Goal: Information Seeking & Learning: Learn about a topic

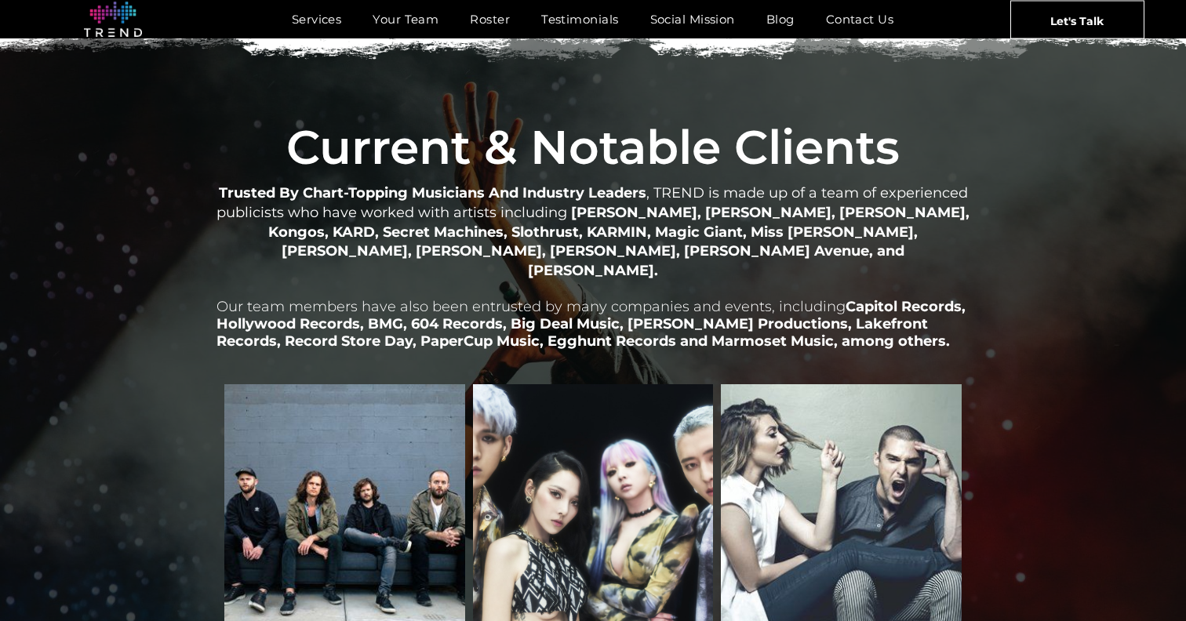
scroll to position [1703, 0]
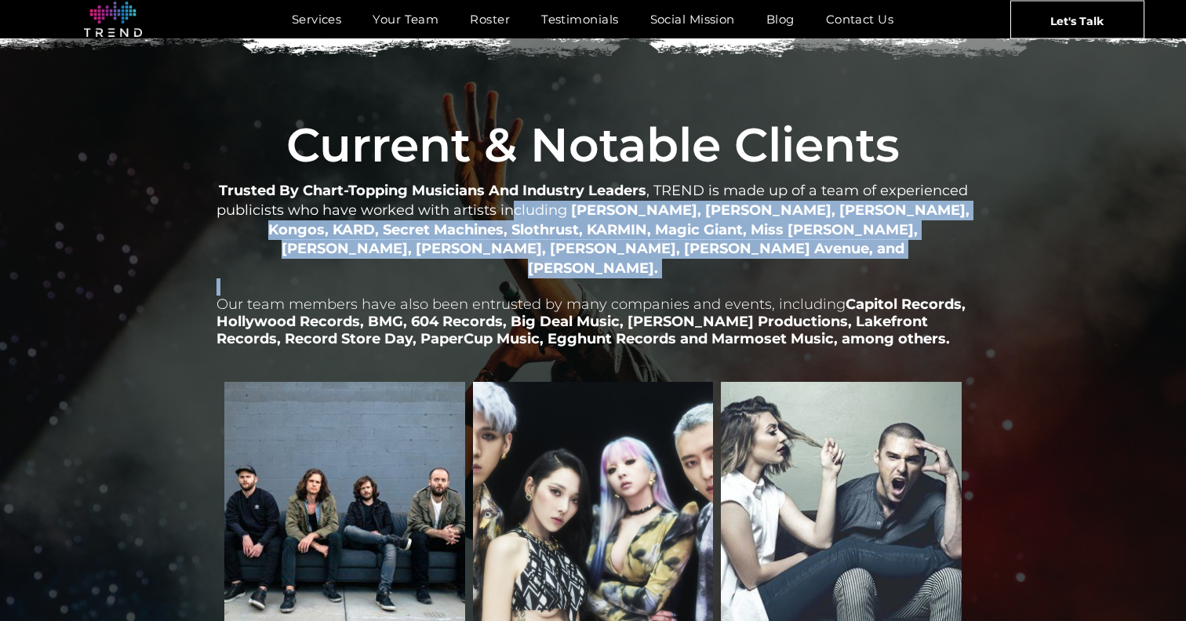
drag, startPoint x: 516, startPoint y: 184, endPoint x: 729, endPoint y: 254, distance: 223.7
click at [729, 254] on div "Trusted By Chart-Topping Musicians And Industry Leaders , TREND is made up of a…" at bounding box center [592, 273] width 753 height 187
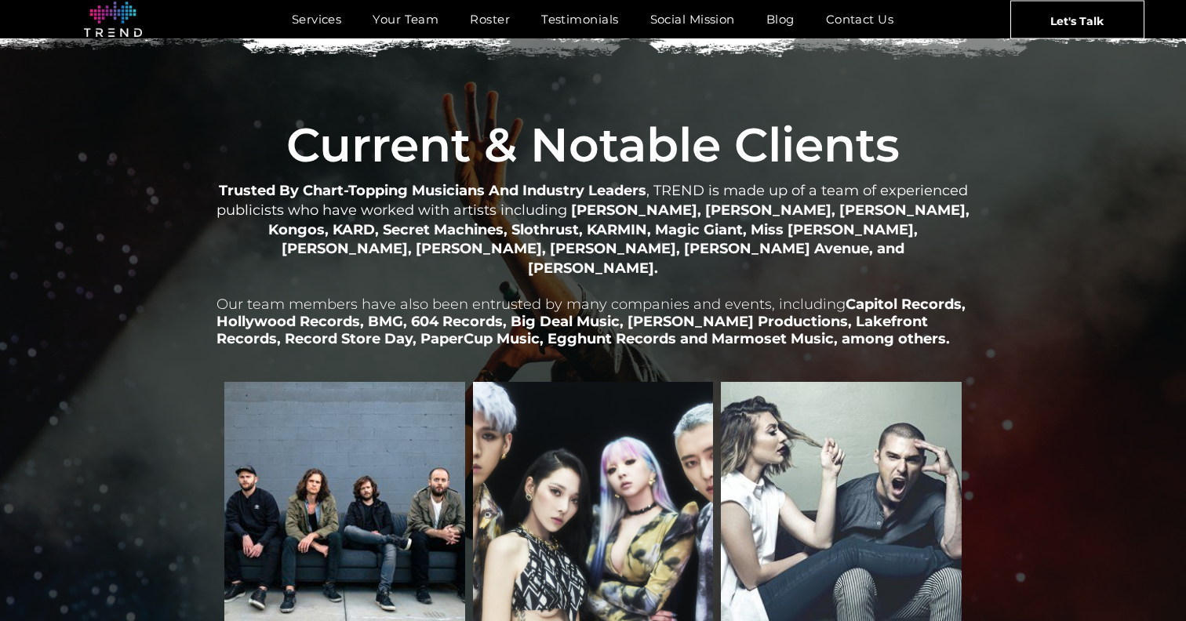
click at [729, 278] on p "Our team members have also been entrusted by many companies and events, includi…" at bounding box center [592, 312] width 753 height 69
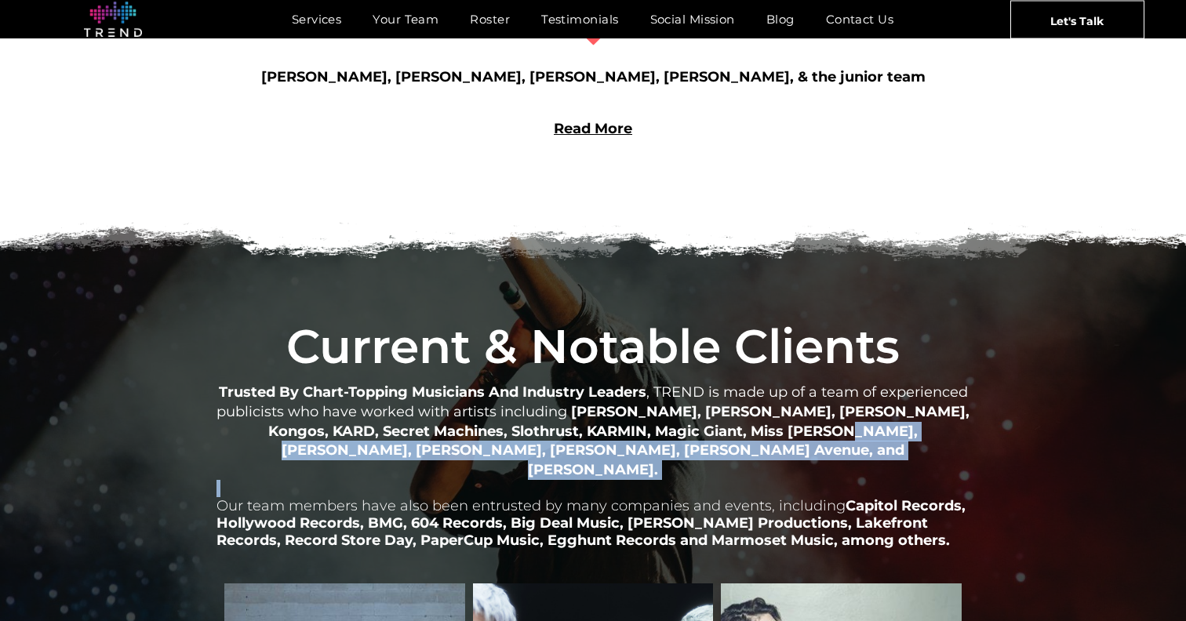
drag, startPoint x: 796, startPoint y: 453, endPoint x: 704, endPoint y: 408, distance: 102.4
click at [704, 409] on div "Trusted By Chart-Topping Musicians And Industry Leaders , TREND is made up of a…" at bounding box center [592, 474] width 753 height 187
click at [704, 408] on strong "Mitski, Allison Ponthier, Ani DiFranco, Kongos, KARD, Secret Machines, Slothrus…" at bounding box center [618, 440] width 701 height 75
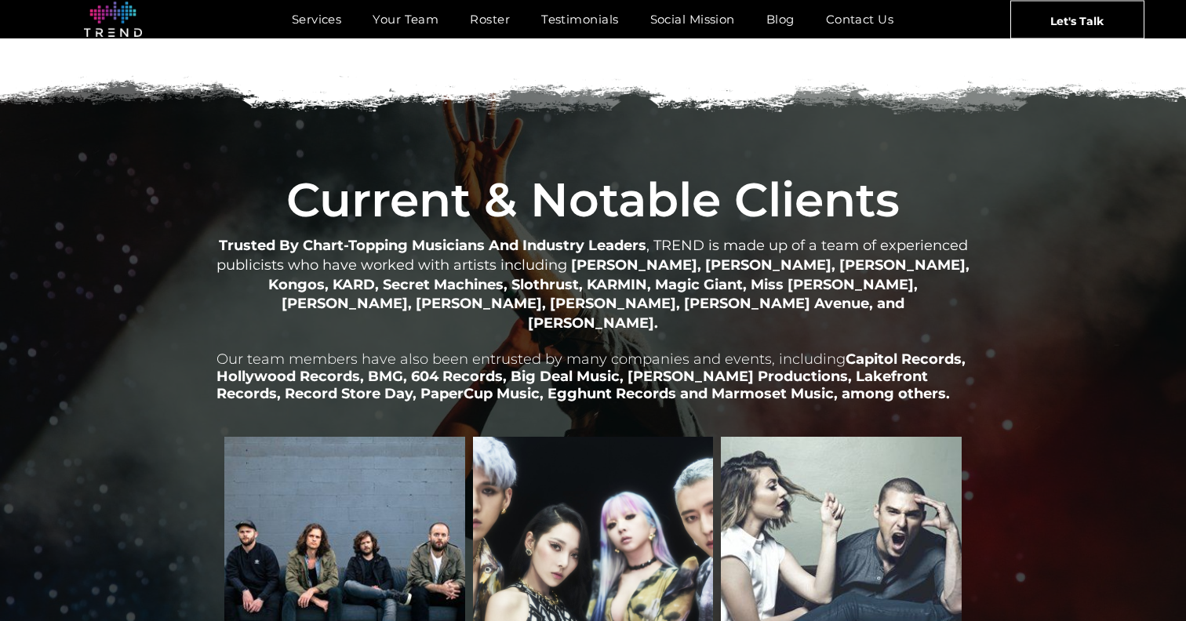
scroll to position [1646, 0]
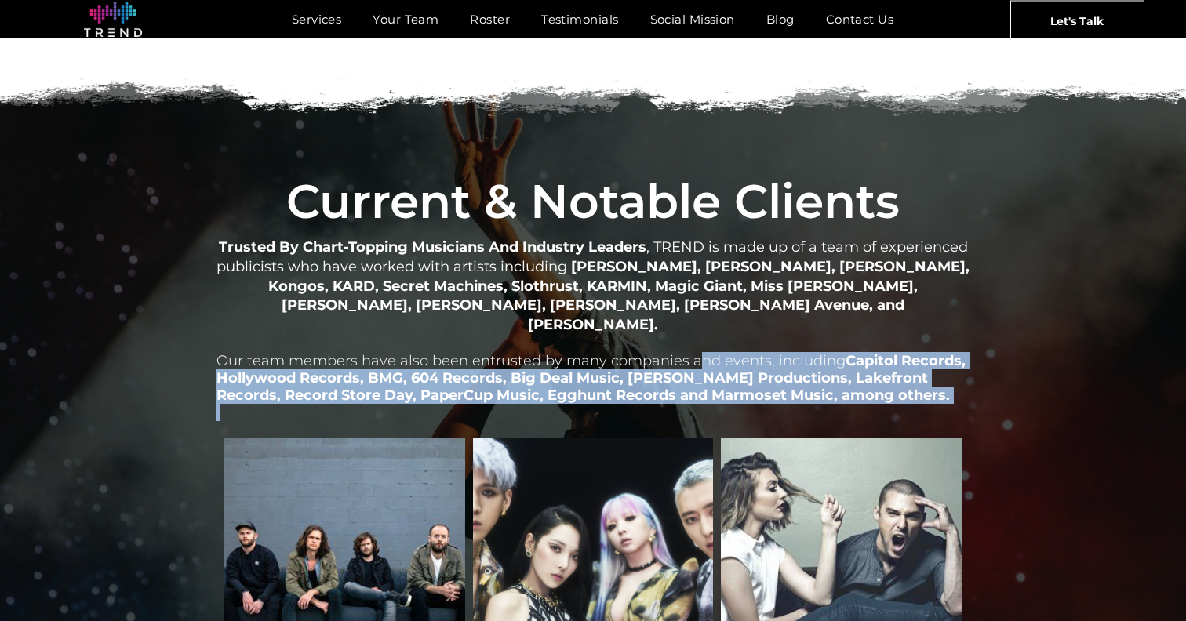
drag, startPoint x: 948, startPoint y: 366, endPoint x: 696, endPoint y: 318, distance: 256.4
click at [696, 318] on div "Trusted By Chart-Topping Musicians And Industry Leaders , TREND is made up of a…" at bounding box center [592, 329] width 753 height 187
click at [696, 352] on span "Our team members have also been entrusted by many companies and events, includi…" at bounding box center [530, 360] width 629 height 17
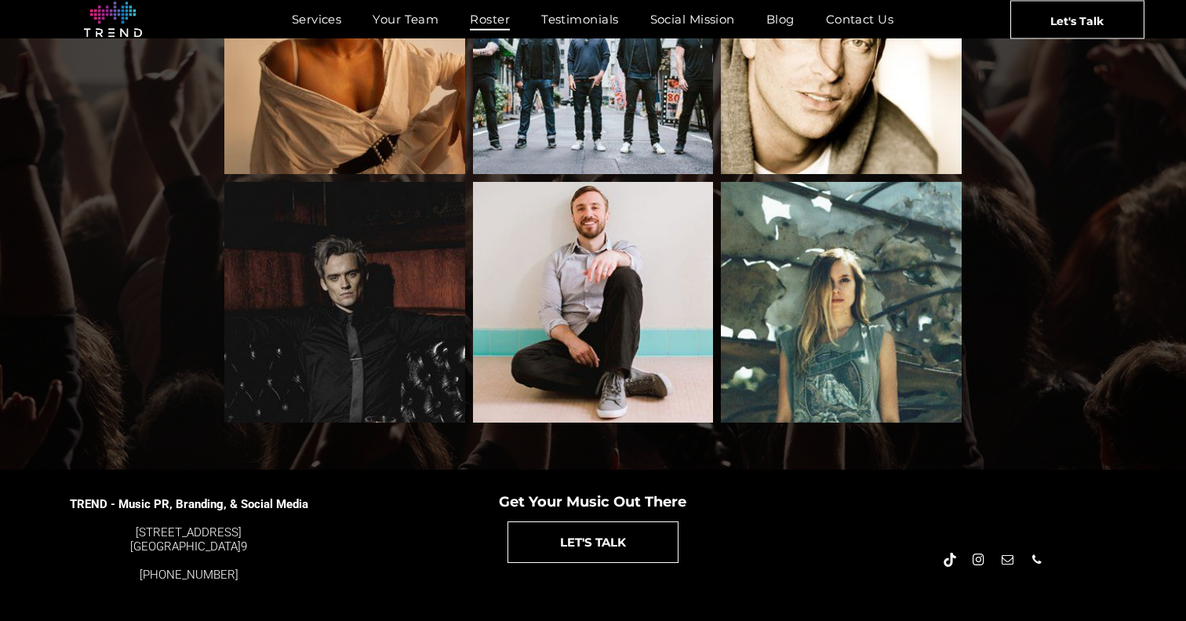
scroll to position [1699, 0]
drag, startPoint x: 338, startPoint y: 540, endPoint x: 220, endPoint y: 511, distance: 121.2
click at [220, 511] on div "TREND - Music PR, Branding, & Social Media 4889 Melrose Ave. Los Angeles, CA 90…" at bounding box center [197, 533] width 395 height 102
click at [405, 552] on div "Get Your Music Out There LET'S TALK" at bounding box center [592, 533] width 395 height 102
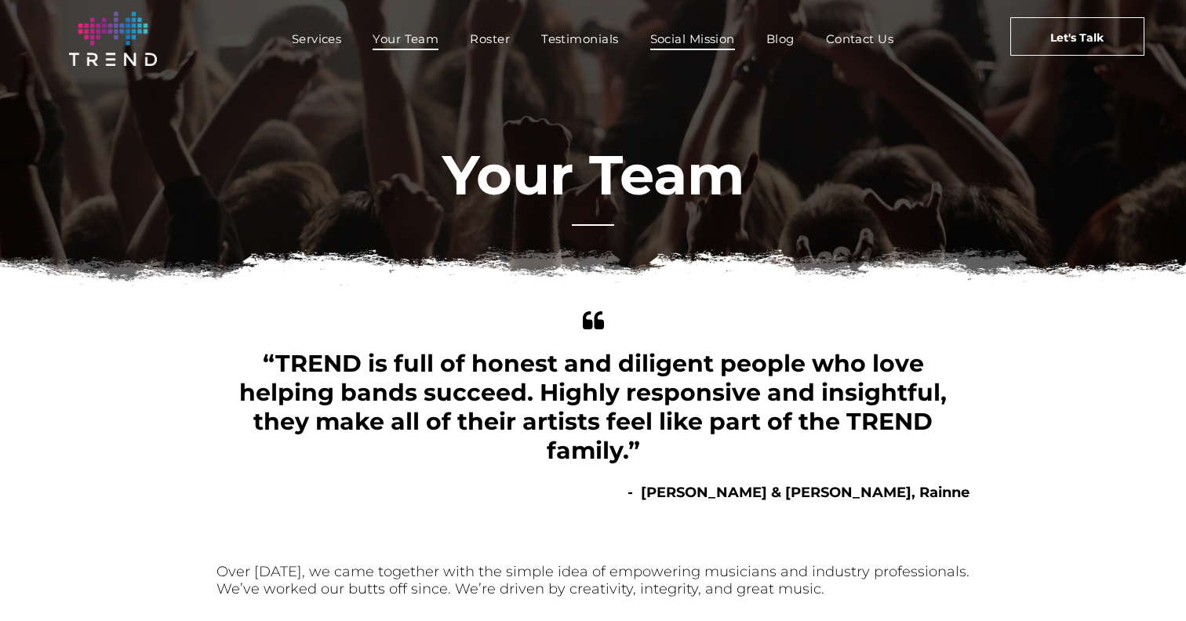
click at [691, 36] on span "Social Mission" at bounding box center [692, 38] width 85 height 23
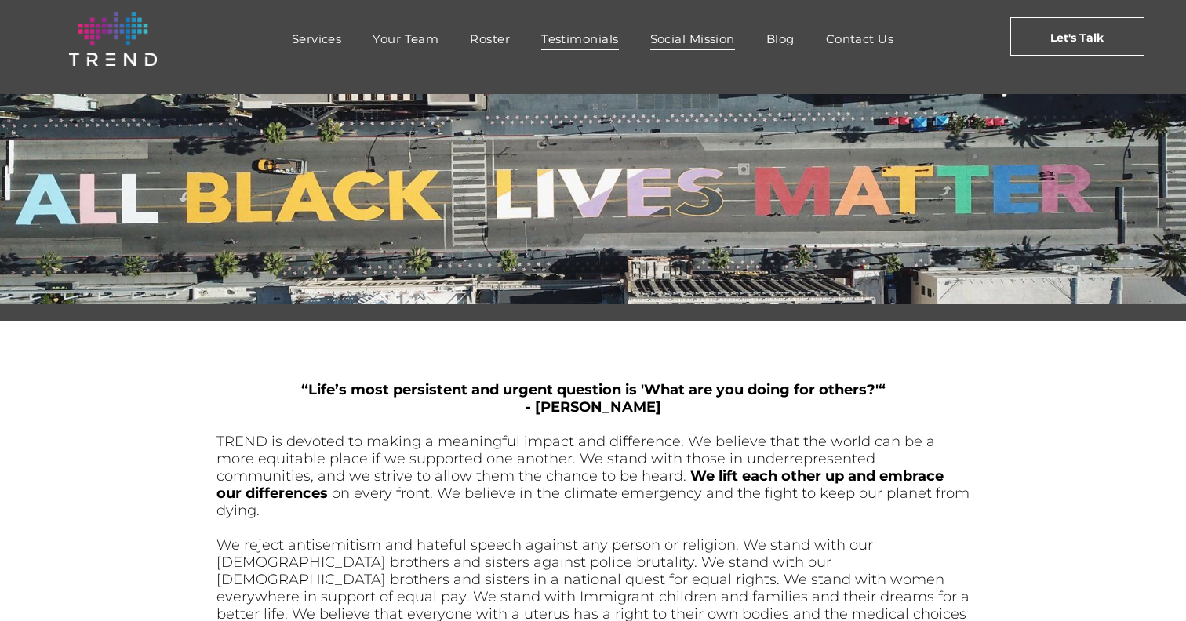
click at [585, 35] on span "Testimonials" at bounding box center [579, 38] width 77 height 23
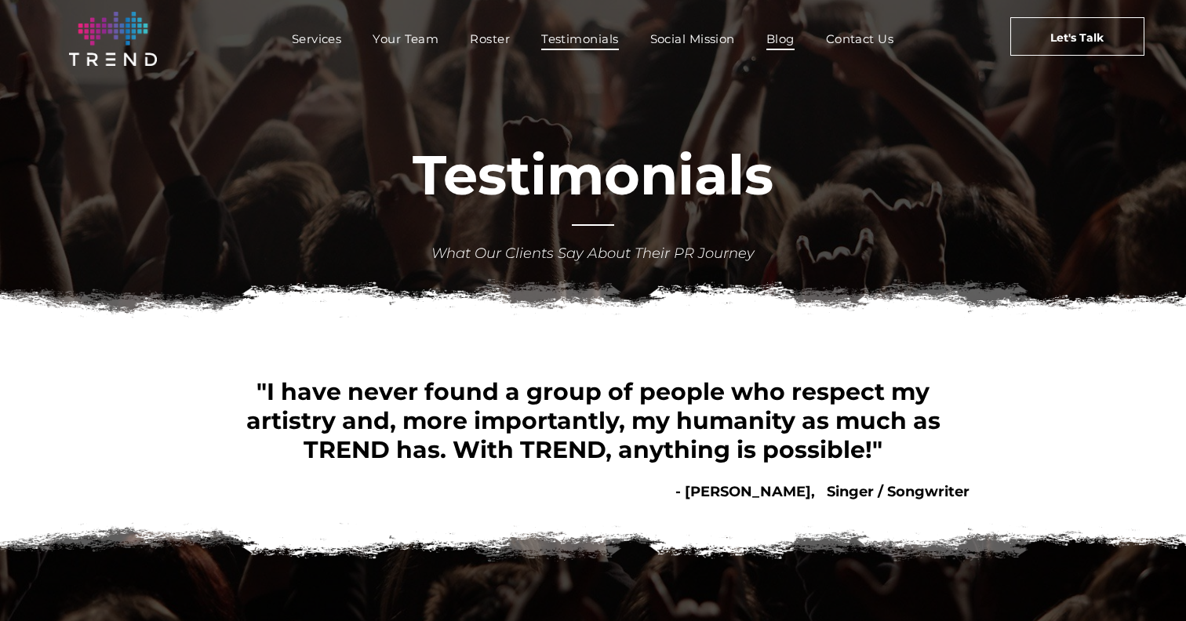
click at [780, 37] on span "Blog" at bounding box center [780, 38] width 28 height 23
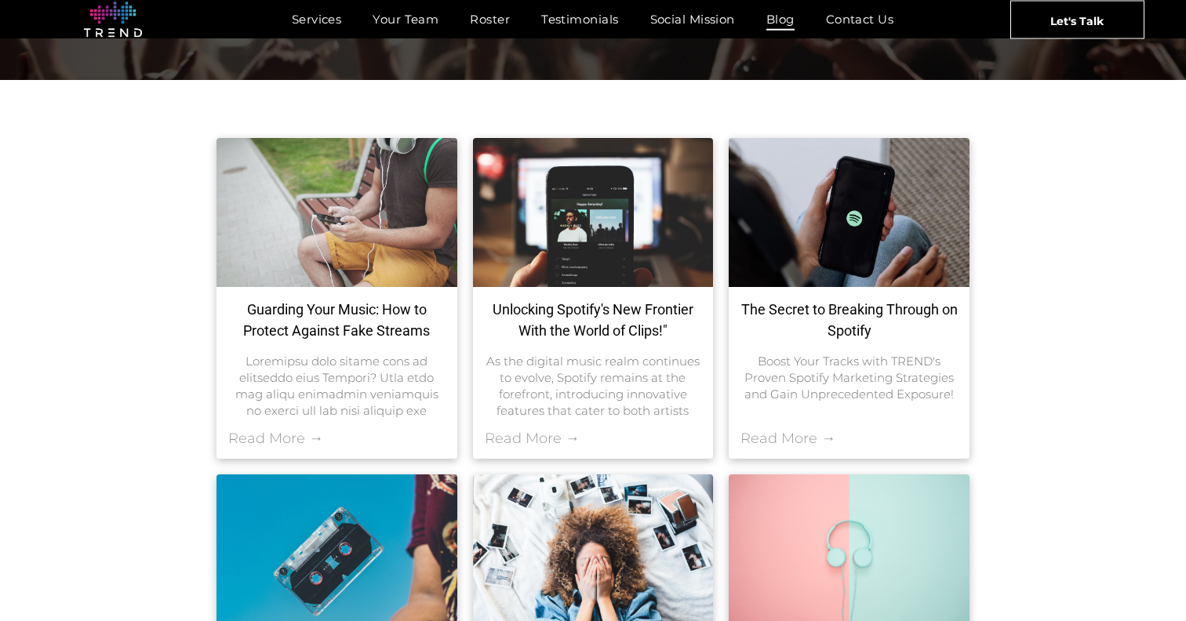
scroll to position [298, 0]
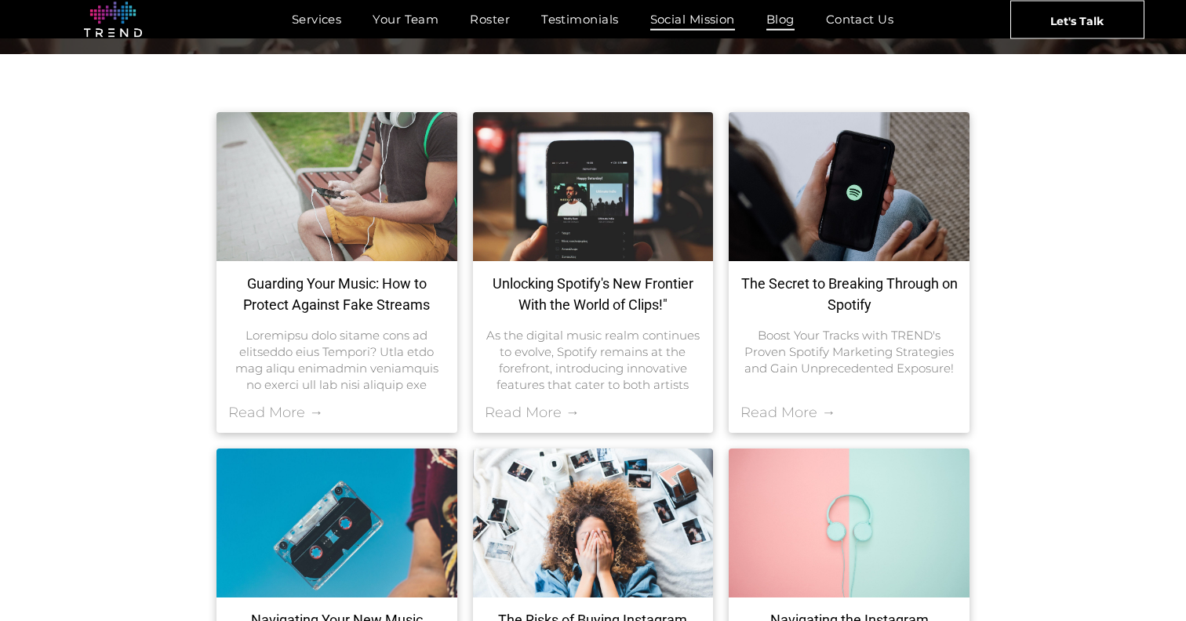
click at [685, 20] on span "Social Mission" at bounding box center [692, 19] width 85 height 23
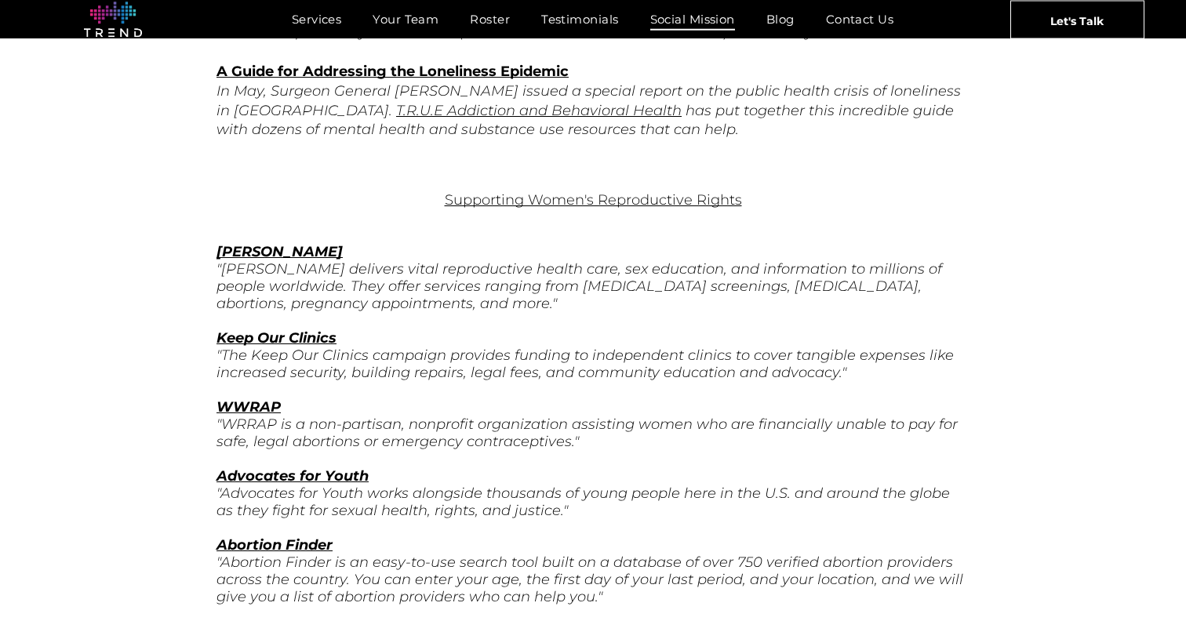
scroll to position [1209, 0]
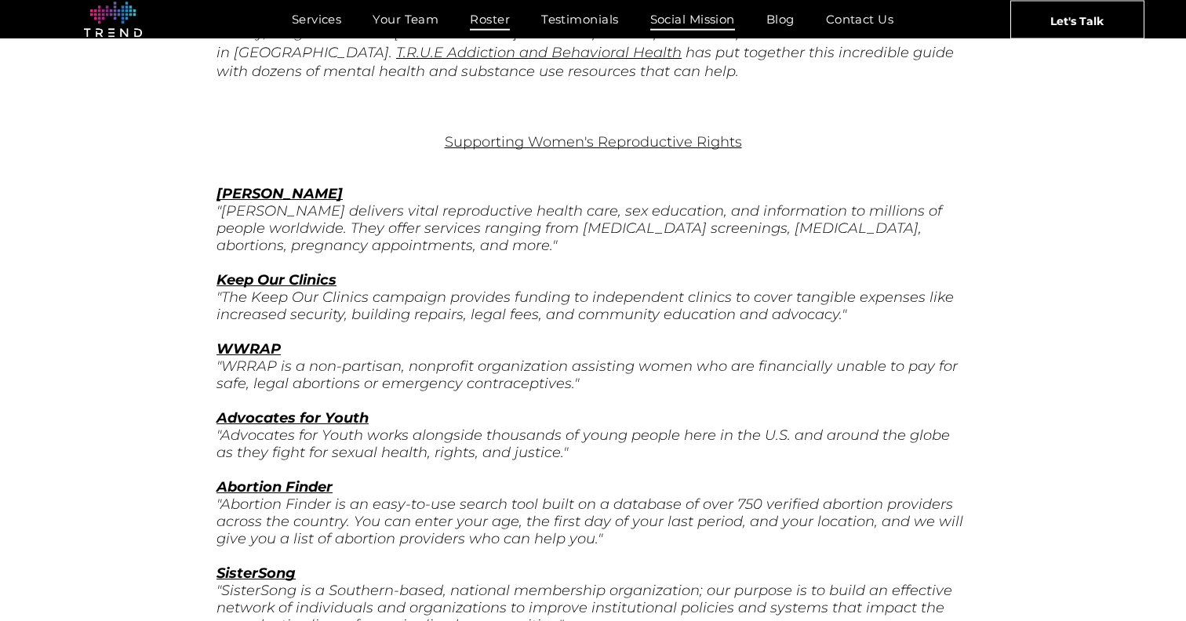
click at [480, 24] on span "Roster" at bounding box center [490, 19] width 40 height 23
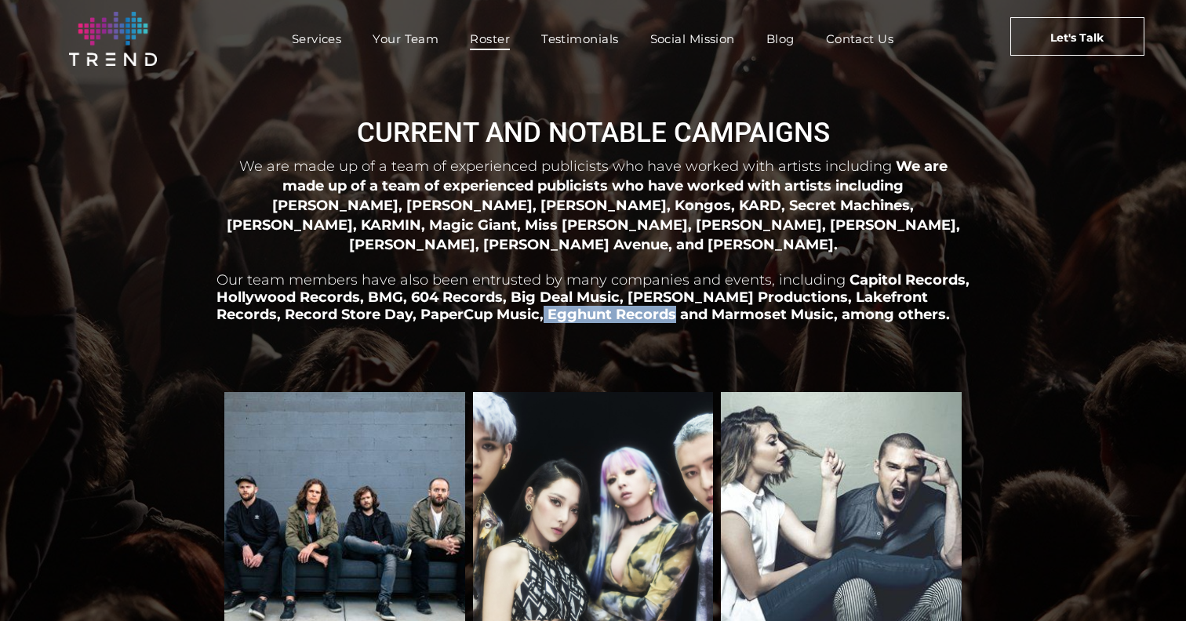
drag, startPoint x: 613, startPoint y: 291, endPoint x: 479, endPoint y: 291, distance: 134.1
click at [479, 291] on span "Capitol Records, Hollywood Records, BMG, 604 Records, Big Deal Music, [PERSON_N…" at bounding box center [592, 297] width 753 height 52
click at [479, 291] on span "Capitol Records, Hollywood Records, BMG, 604 Records, Big Deal Music, Quincy Jo…" at bounding box center [592, 297] width 753 height 52
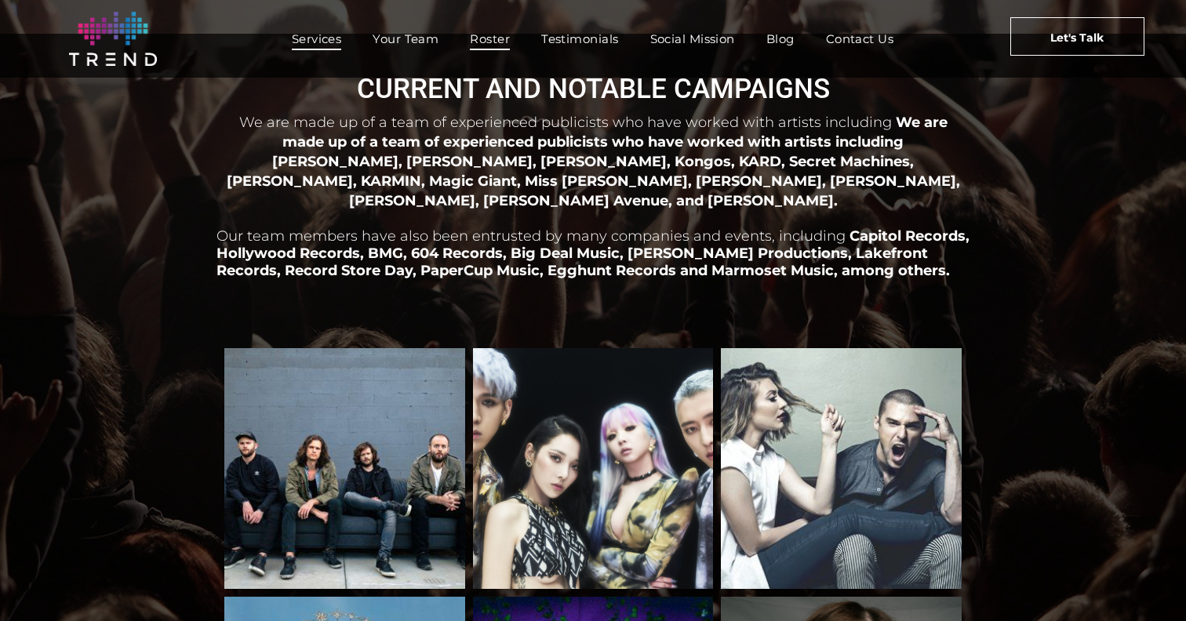
click at [311, 36] on span "Services" at bounding box center [317, 38] width 50 height 23
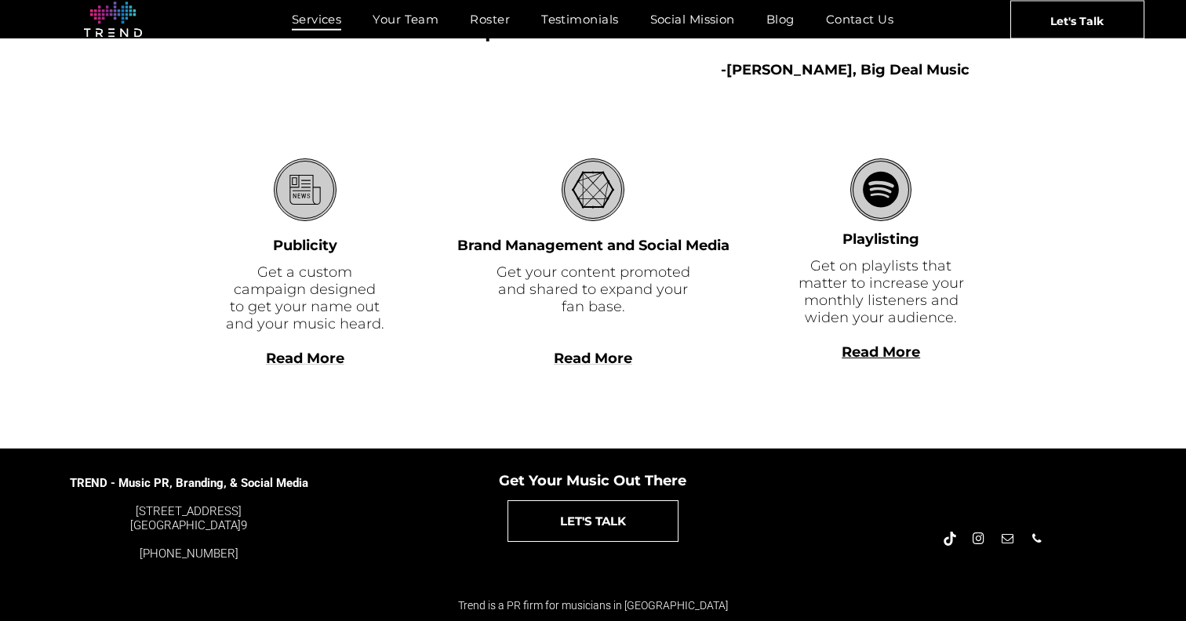
scroll to position [441, 0]
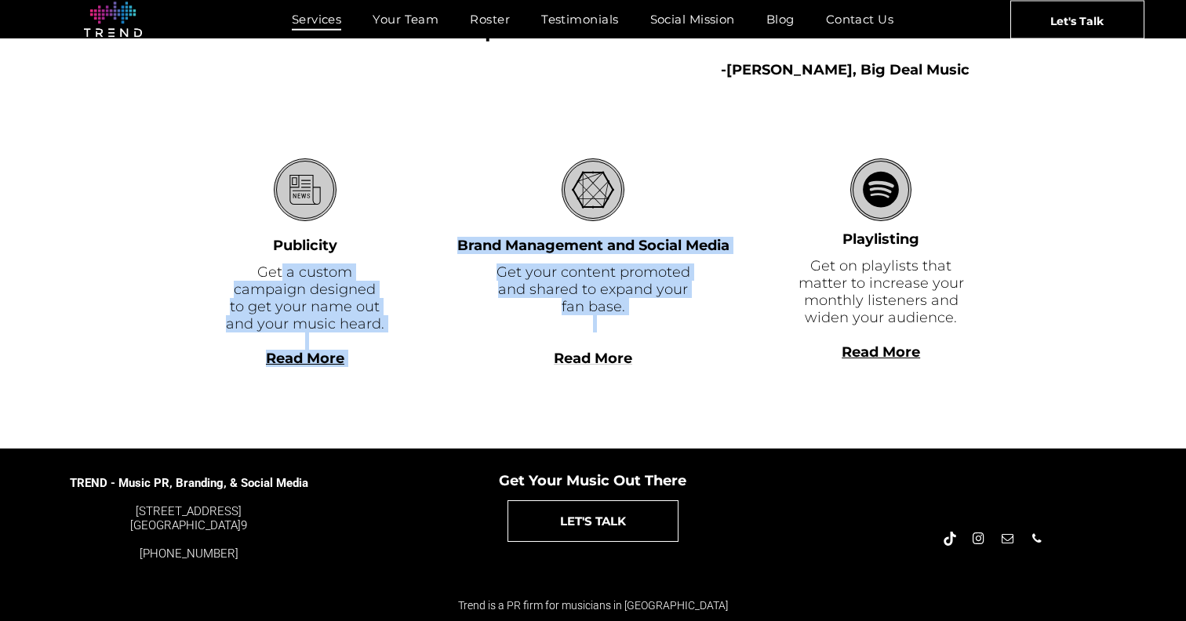
drag, startPoint x: 416, startPoint y: 329, endPoint x: 287, endPoint y: 264, distance: 144.9
click at [282, 266] on div "Services Publicity Get a custom campaign designed to get your name out and your…" at bounding box center [592, 271] width 753 height 227
click at [287, 264] on font "Get a custom campaign designed to get your name out and your music heard." at bounding box center [305, 298] width 158 height 69
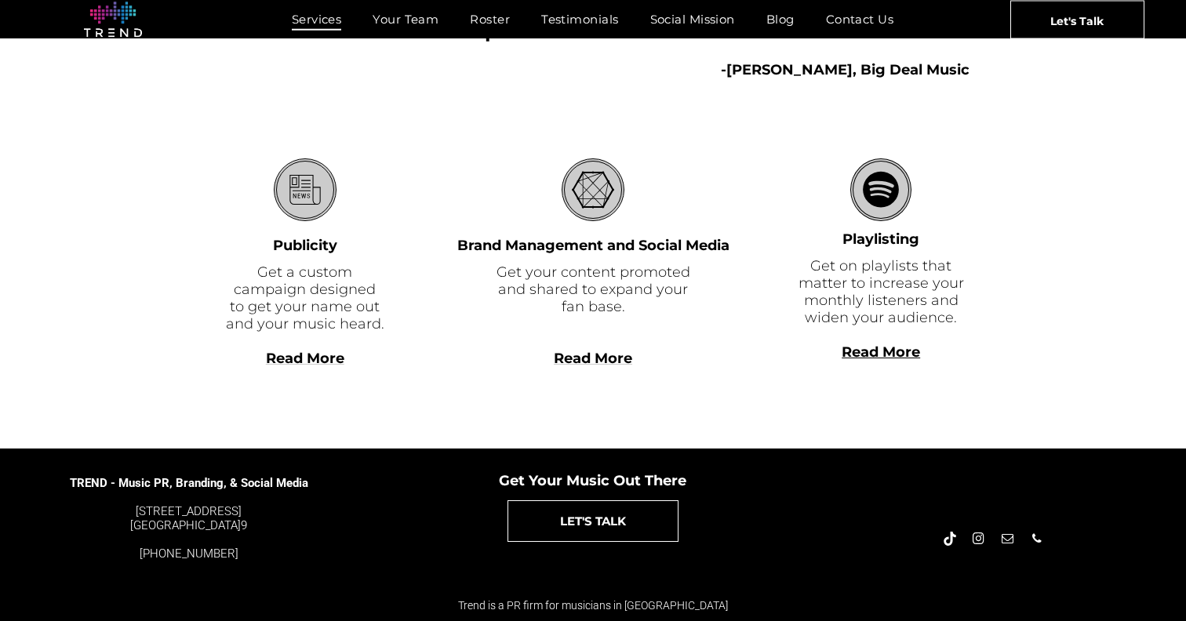
click at [288, 359] on span "Read More" at bounding box center [305, 358] width 78 height 17
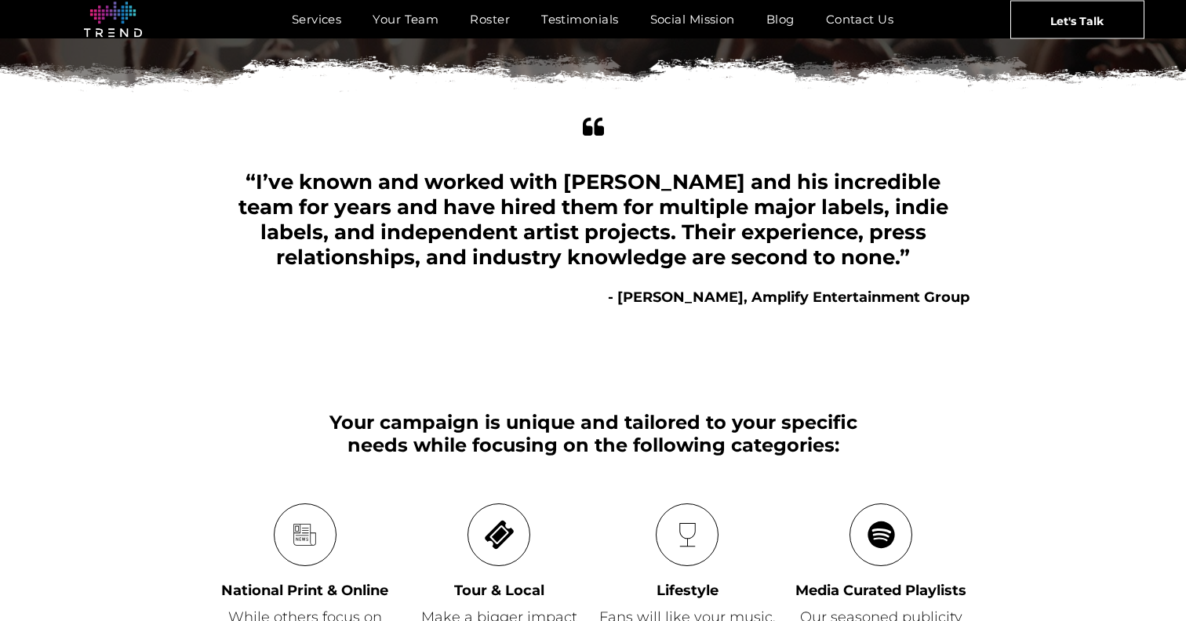
scroll to position [321, 0]
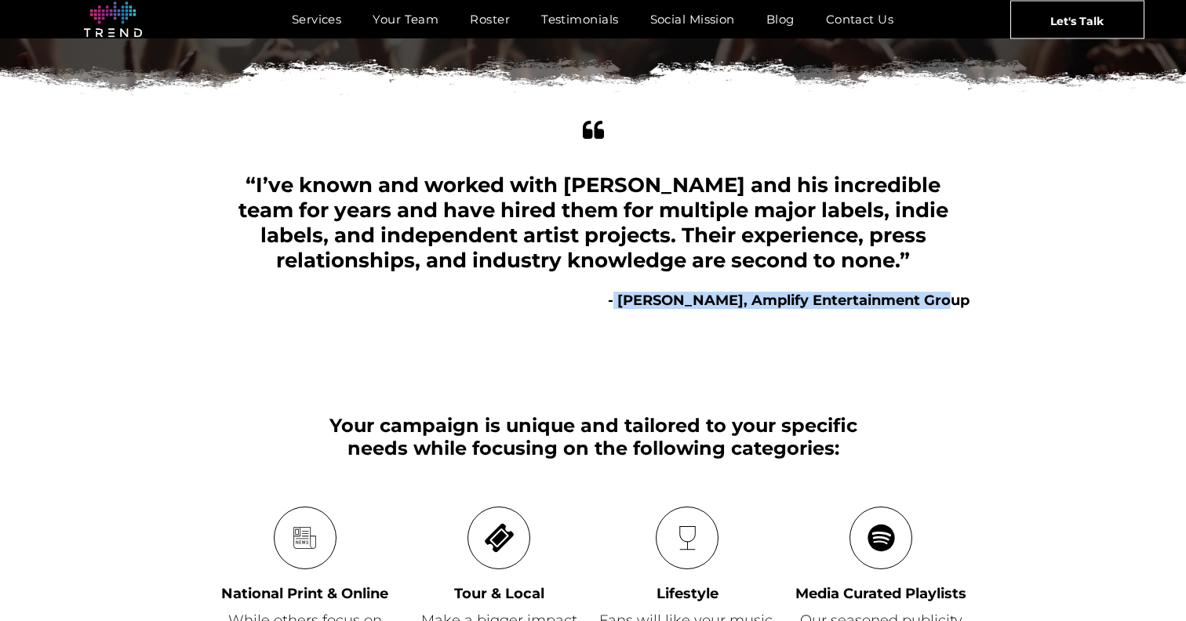
drag, startPoint x: 989, startPoint y: 293, endPoint x: 646, endPoint y: 305, distance: 342.9
click at [646, 305] on div "quotes “I’ve known and worked with Hunter and his incredible team for years and…" at bounding box center [593, 213] width 1186 height 194
copy b "Tracy Brown, Amplify Entertainment Group"
click at [503, 251] on span "“I’ve known and worked with Hunter and his incredible team for years and have h…" at bounding box center [593, 223] width 710 height 100
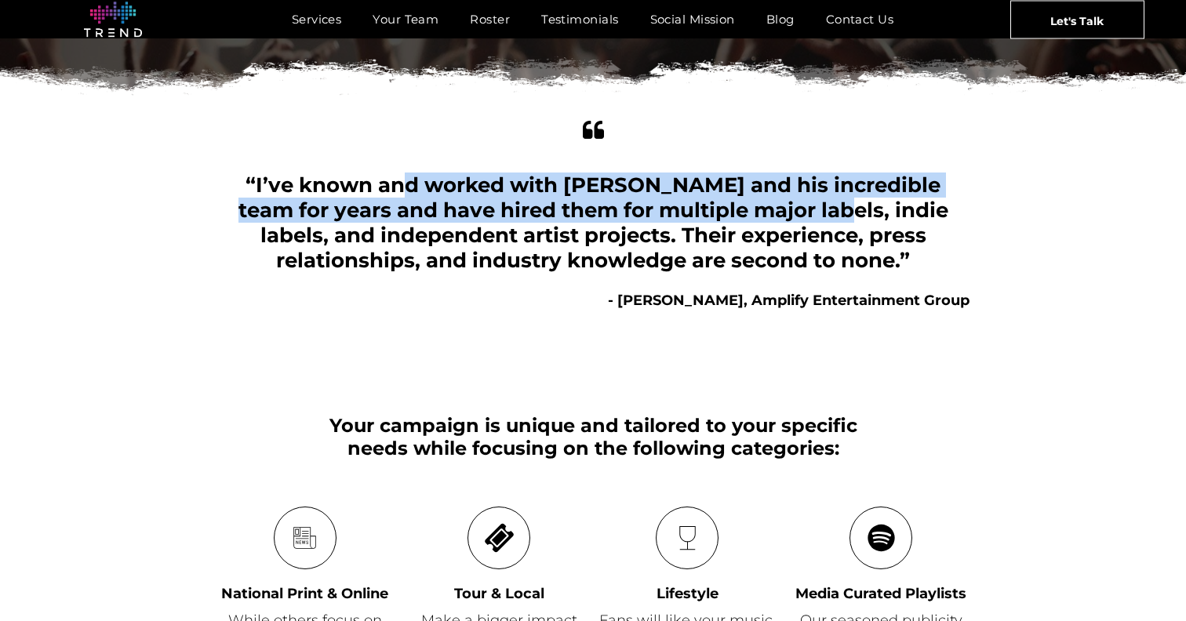
drag, startPoint x: 371, startPoint y: 183, endPoint x: 778, endPoint y: 202, distance: 407.5
click at [778, 202] on span "“I’ve known and worked with Hunter and his incredible team for years and have h…" at bounding box center [593, 223] width 710 height 100
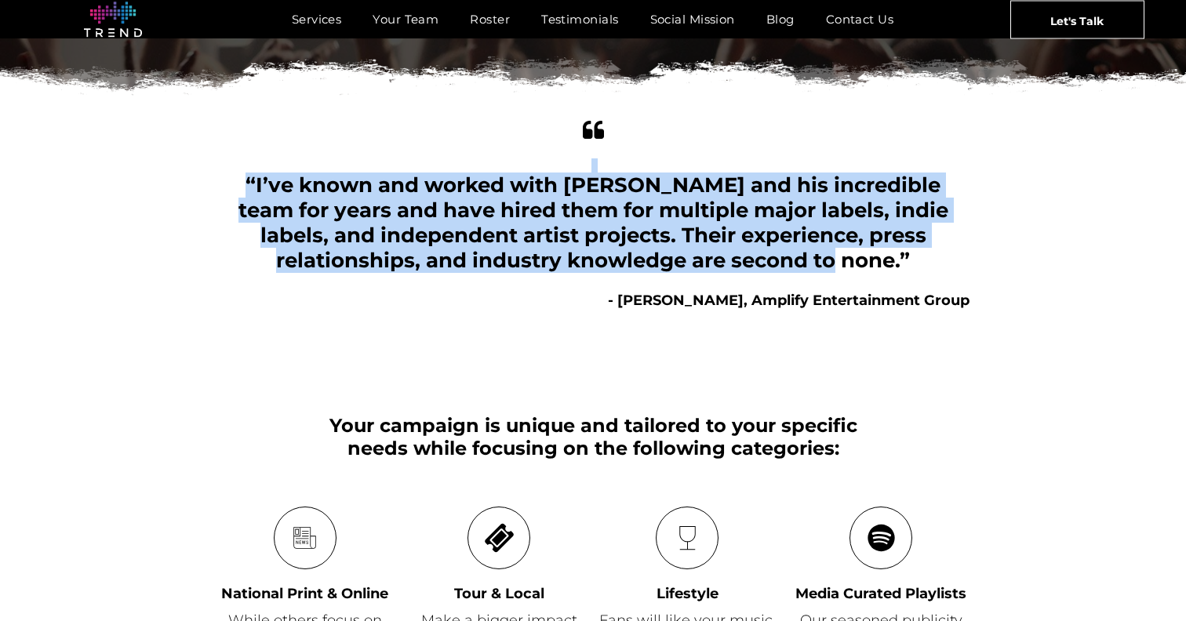
drag, startPoint x: 874, startPoint y: 258, endPoint x: 514, endPoint y: 182, distance: 367.2
click at [514, 152] on div "quotes “I’ve known and worked with Hunter and his incredible team for years and…" at bounding box center [592, 213] width 753 height 194
click at [511, 206] on span "“I’ve known and worked with Hunter and his incredible team for years and have h…" at bounding box center [593, 223] width 710 height 100
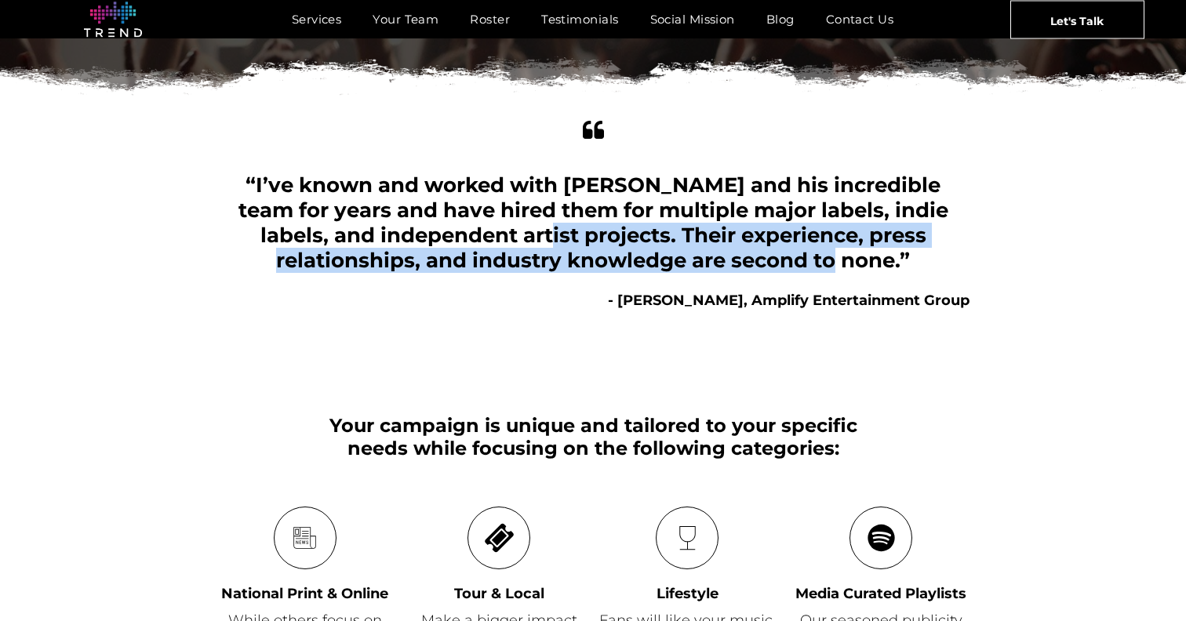
drag, startPoint x: 850, startPoint y: 264, endPoint x: 458, endPoint y: 234, distance: 393.3
click at [458, 234] on div "“I’ve known and worked with Hunter and his incredible team for years and have h…" at bounding box center [592, 223] width 753 height 100
click at [484, 227] on span "“I’ve known and worked with Hunter and his incredible team for years and have h…" at bounding box center [593, 223] width 710 height 100
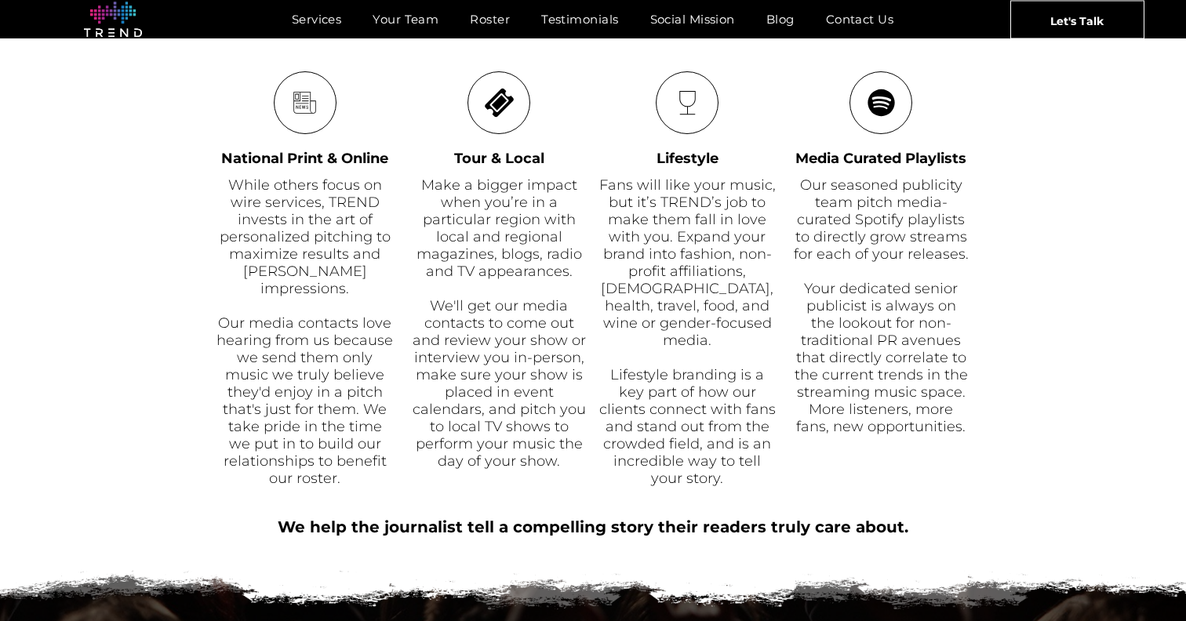
scroll to position [745, 0]
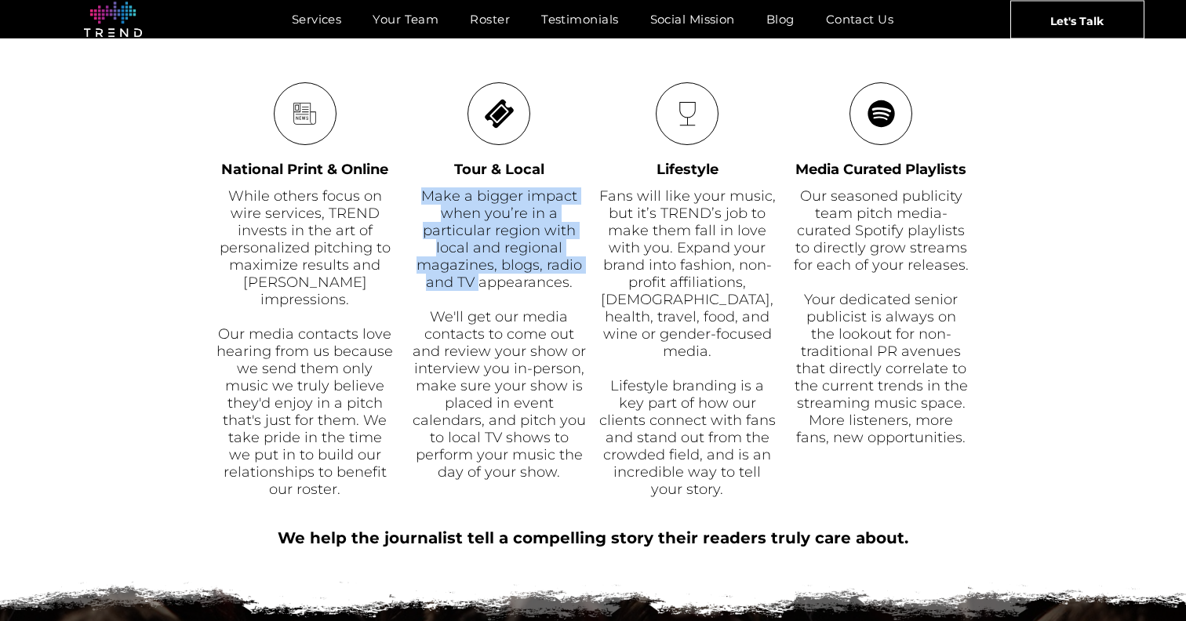
drag, startPoint x: 427, startPoint y: 197, endPoint x: 478, endPoint y: 275, distance: 94.0
click at [478, 275] on span "Make a bigger impact when you’re in a particular region with local and regional…" at bounding box center [498, 239] width 165 height 104
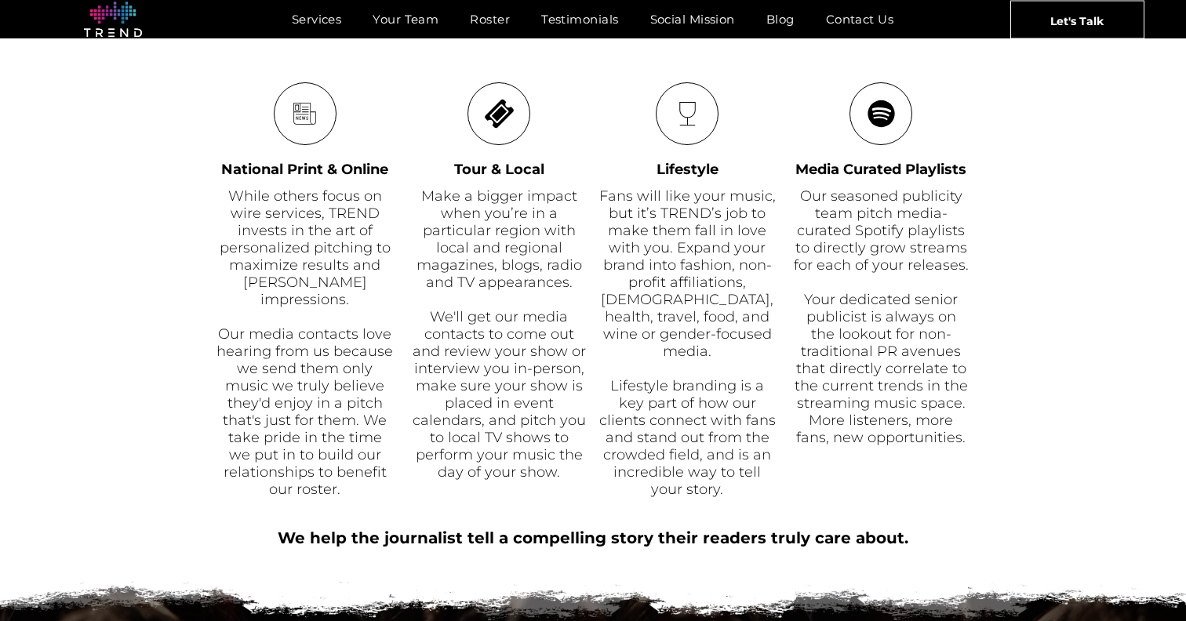
click at [464, 275] on span "Make a bigger impact when you’re in a particular region with local and regional…" at bounding box center [498, 239] width 165 height 104
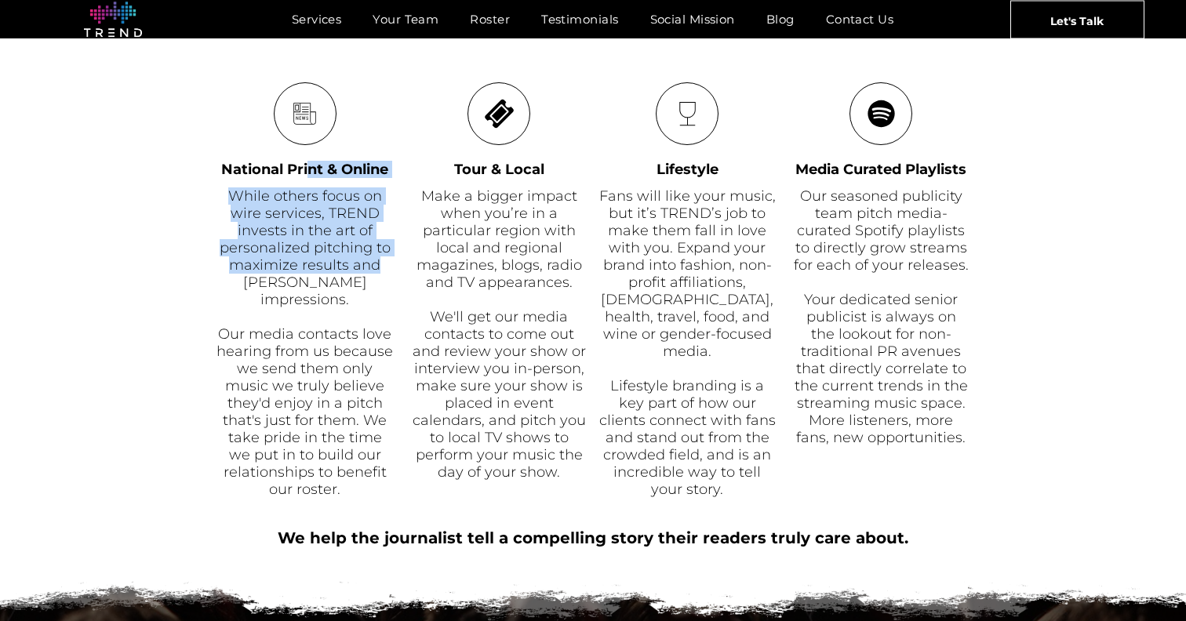
drag, startPoint x: 389, startPoint y: 274, endPoint x: 308, endPoint y: 164, distance: 136.3
click at [307, 162] on div "News National Print & Online While others focus on wire services, TREND invests…" at bounding box center [310, 290] width 188 height 417
click at [308, 252] on span "While others focus on wire services, TREND invests in the art of personalized p…" at bounding box center [305, 247] width 171 height 121
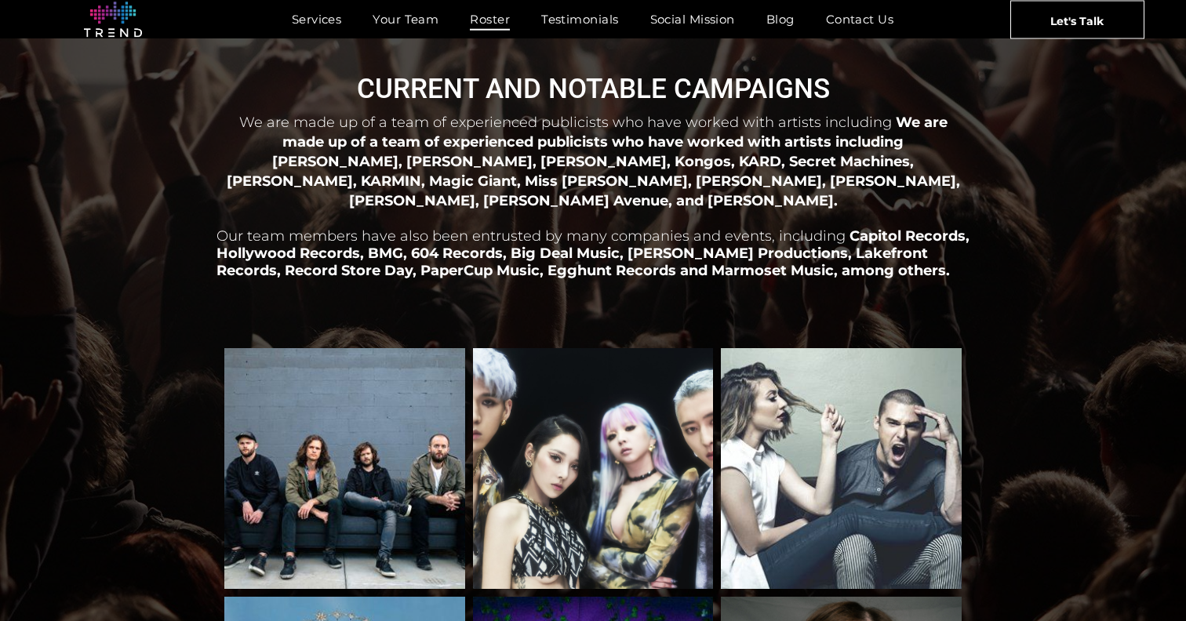
scroll to position [506, 0]
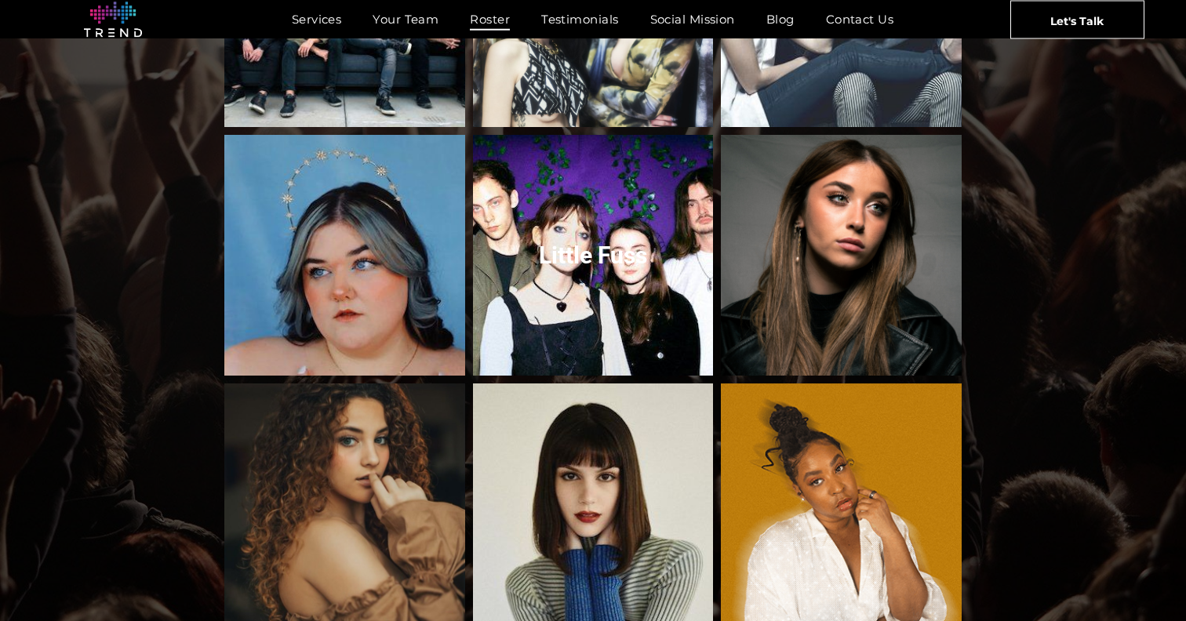
click at [655, 250] on link "Little Fuss" at bounding box center [592, 255] width 255 height 255
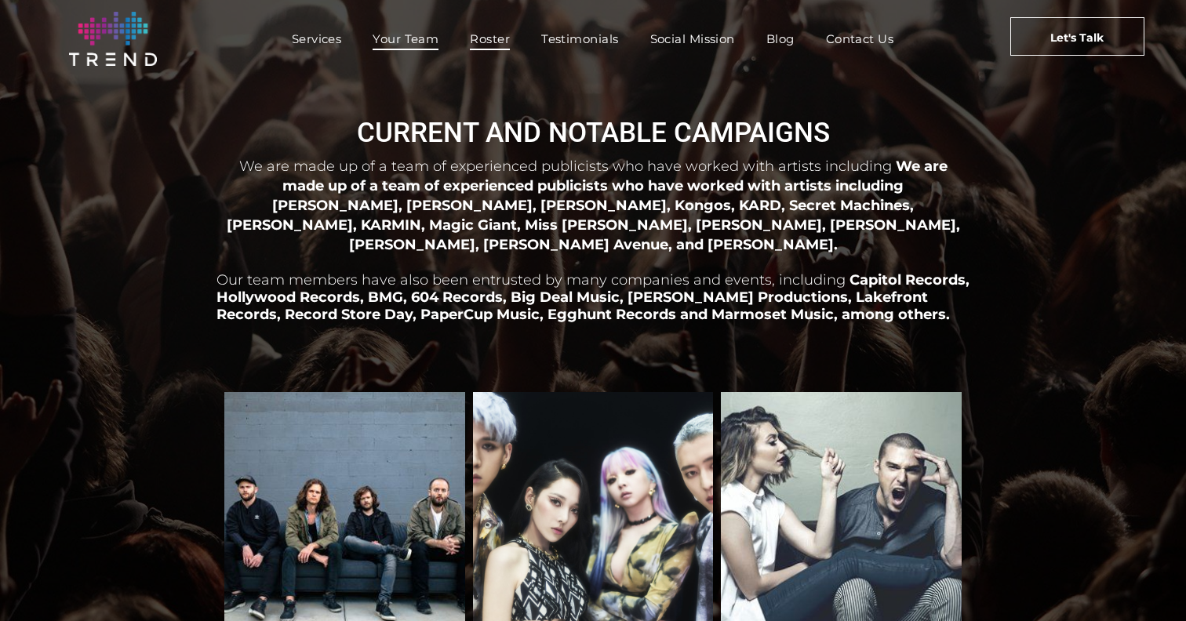
scroll to position [0, 0]
click at [380, 41] on span "Your Team" at bounding box center [406, 38] width 66 height 23
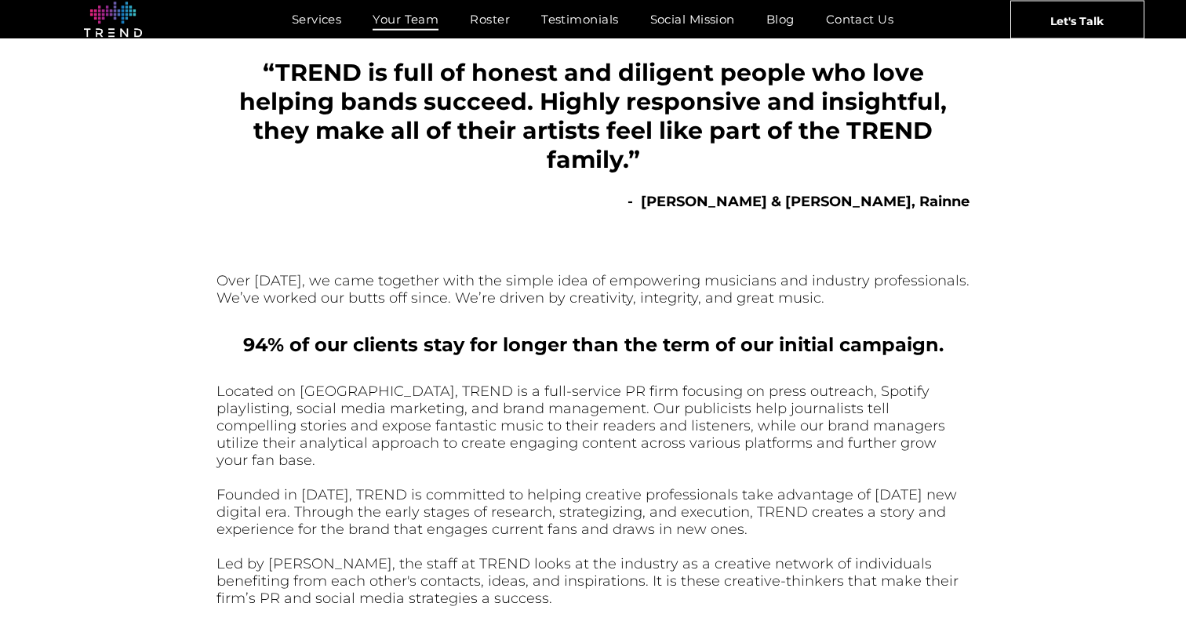
scroll to position [360, 0]
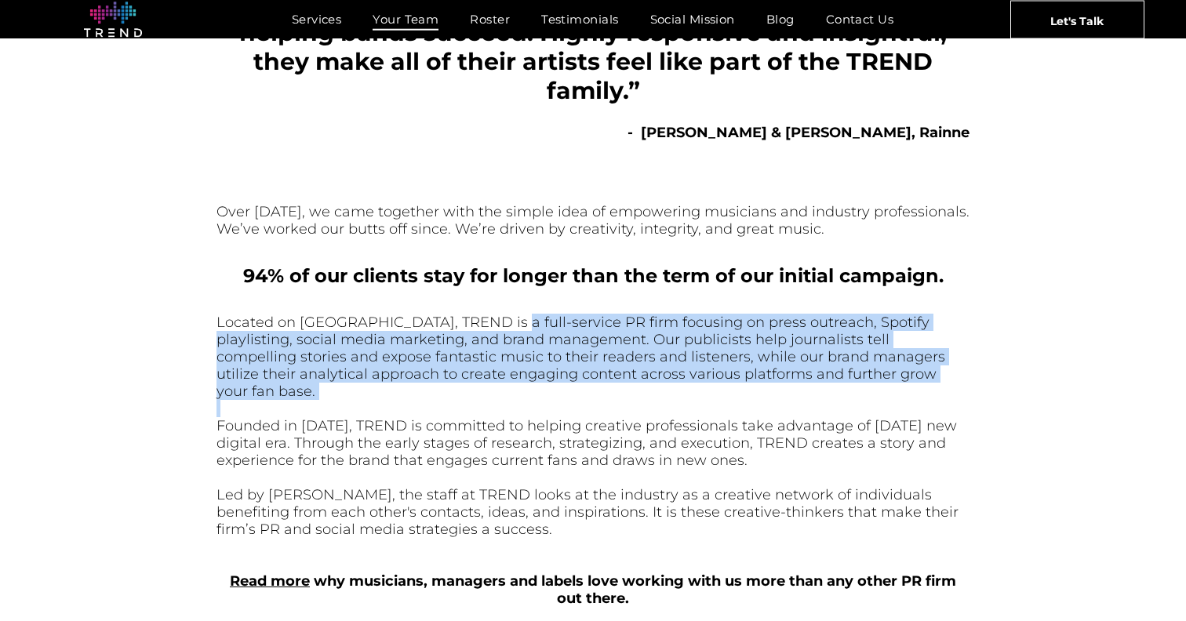
drag, startPoint x: 500, startPoint y: 314, endPoint x: 481, endPoint y: 391, distance: 79.3
click at [481, 391] on div "Located on Melrose Avenue, TREND is a full-service PR firm focusing on press ou…" at bounding box center [592, 460] width 753 height 293
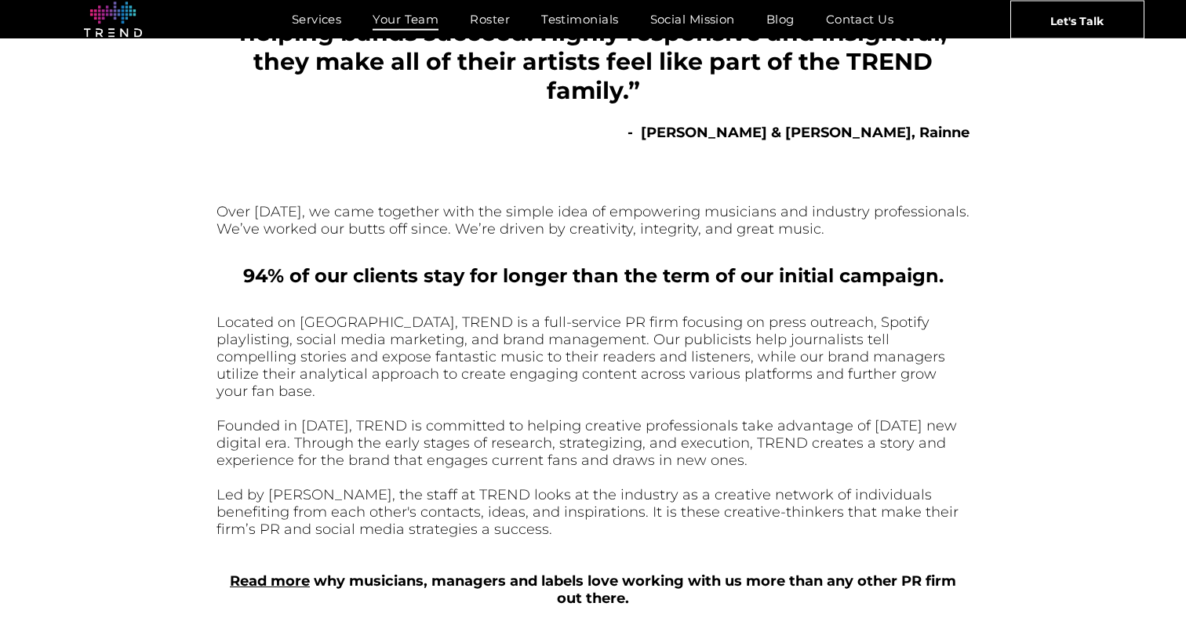
click at [481, 400] on div at bounding box center [592, 408] width 753 height 17
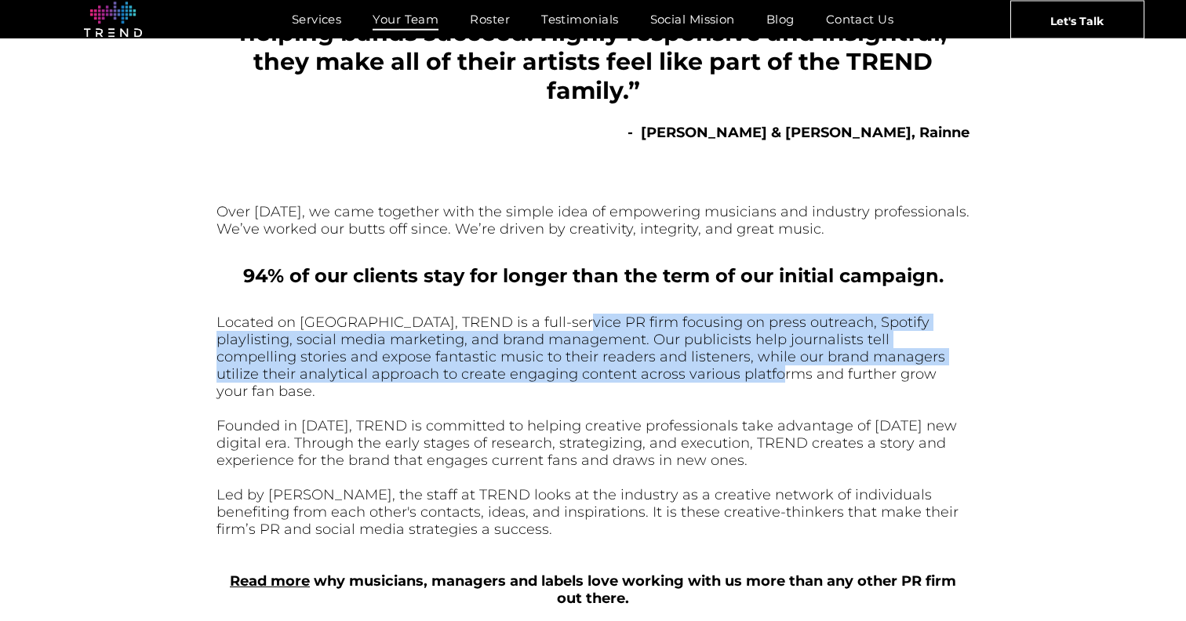
drag, startPoint x: 564, startPoint y: 329, endPoint x: 649, endPoint y: 376, distance: 96.9
click at [649, 376] on font "Located on Melrose Avenue, TREND is a full-service PR firm focusing on press ou…" at bounding box center [580, 357] width 729 height 86
click at [648, 376] on font "Located on Melrose Avenue, TREND is a full-service PR firm focusing on press ou…" at bounding box center [580, 357] width 729 height 86
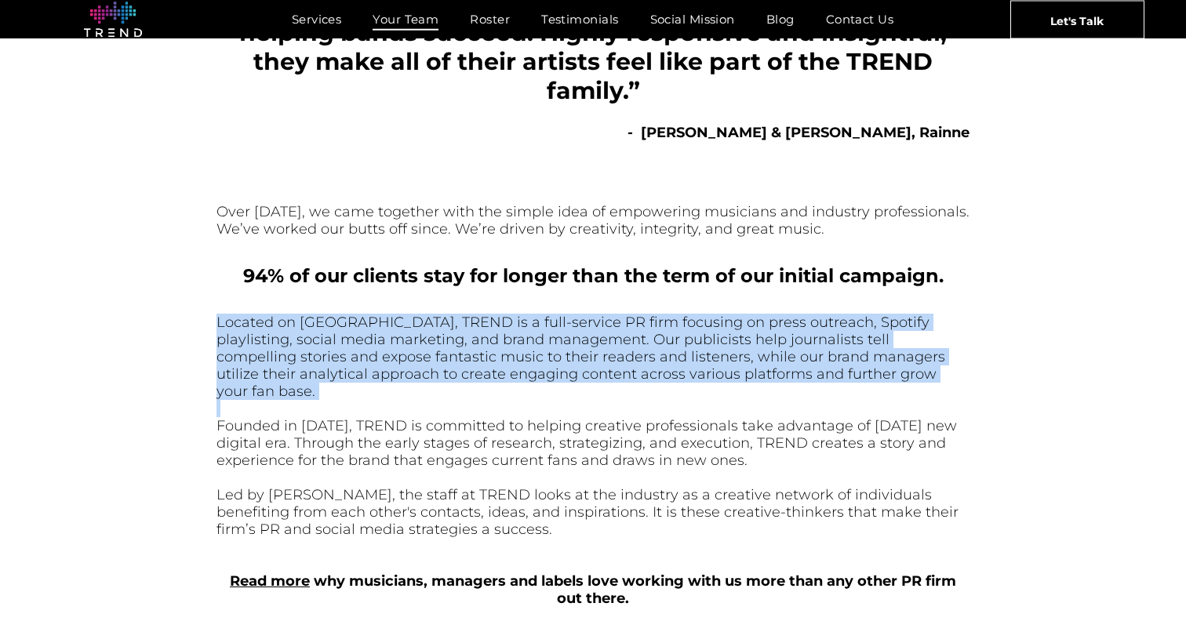
drag, startPoint x: 1021, startPoint y: 387, endPoint x: 620, endPoint y: 283, distance: 413.9
click at [620, 283] on div "Over 15 years ago, we came together with the simple idea of empowering musician…" at bounding box center [593, 398] width 1186 height 511
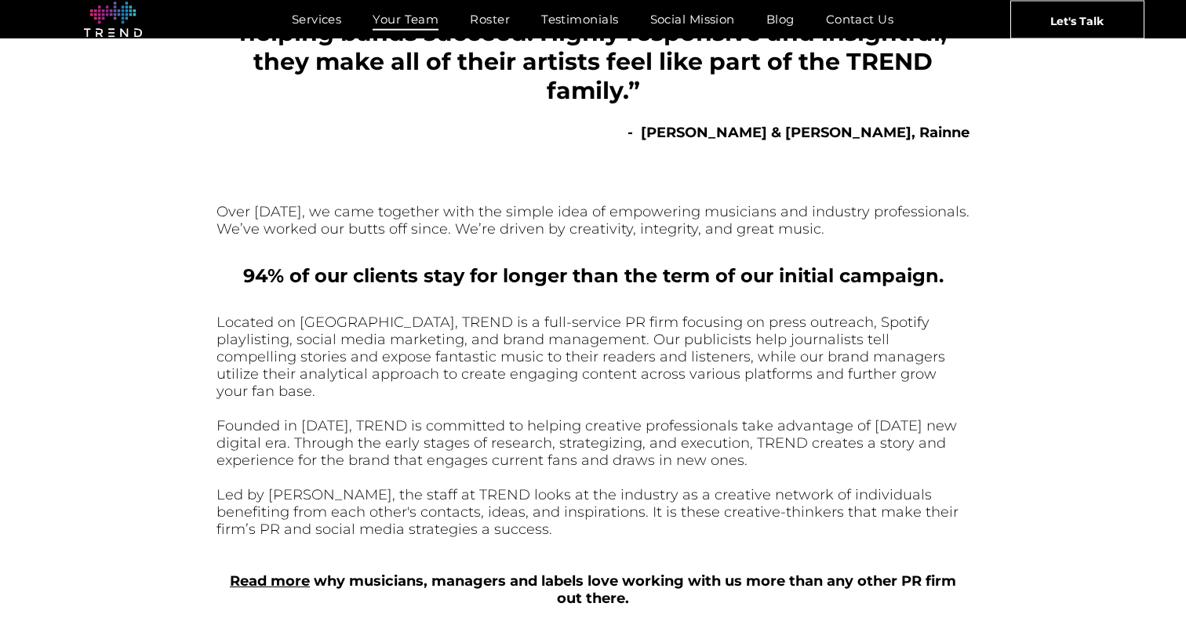
click at [619, 286] on b "94% of our clients stay for longer than the term of our initial campaign." at bounding box center [593, 275] width 700 height 23
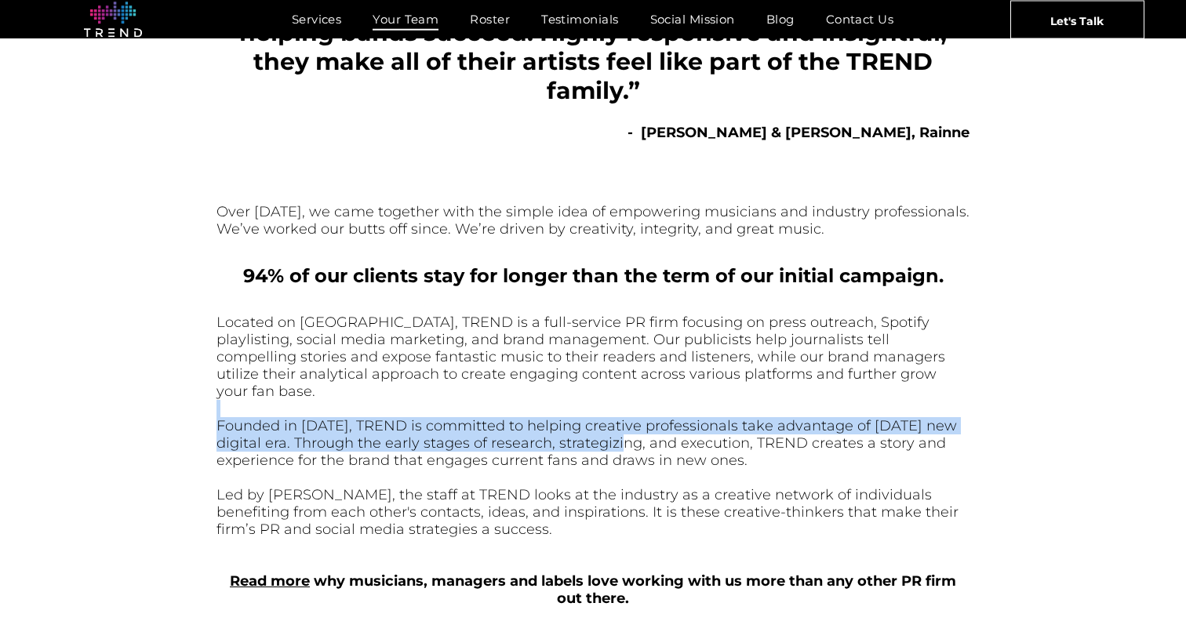
drag, startPoint x: 441, startPoint y: 386, endPoint x: 548, endPoint y: 455, distance: 127.7
click at [548, 455] on div "Located on Melrose Avenue, TREND is a full-service PR firm focusing on press ou…" at bounding box center [592, 460] width 753 height 293
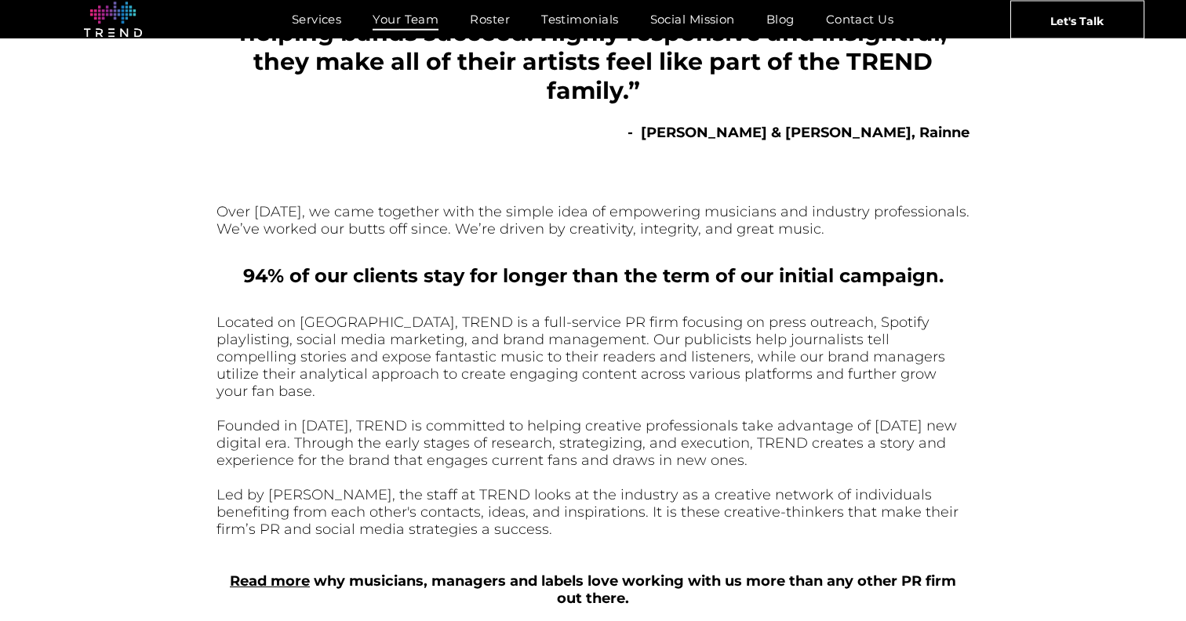
click at [540, 469] on div at bounding box center [592, 477] width 753 height 17
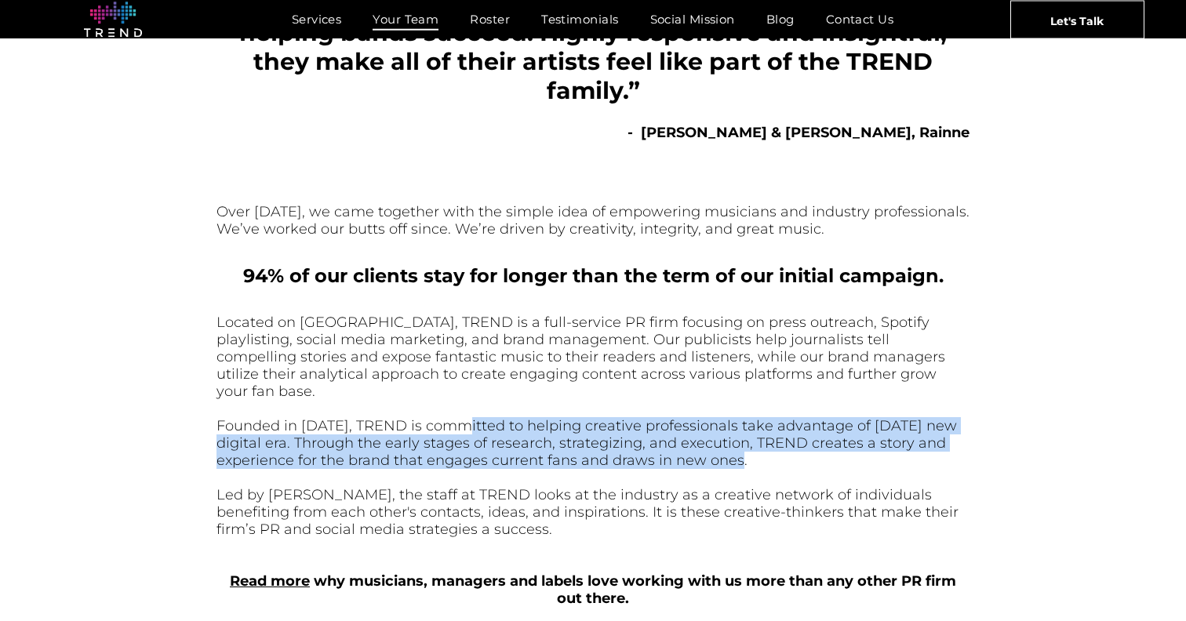
drag, startPoint x: 467, startPoint y: 401, endPoint x: 741, endPoint y: 456, distance: 279.3
click at [747, 455] on div "Located on Melrose Avenue, TREND is a full-service PR firm focusing on press ou…" at bounding box center [592, 460] width 753 height 293
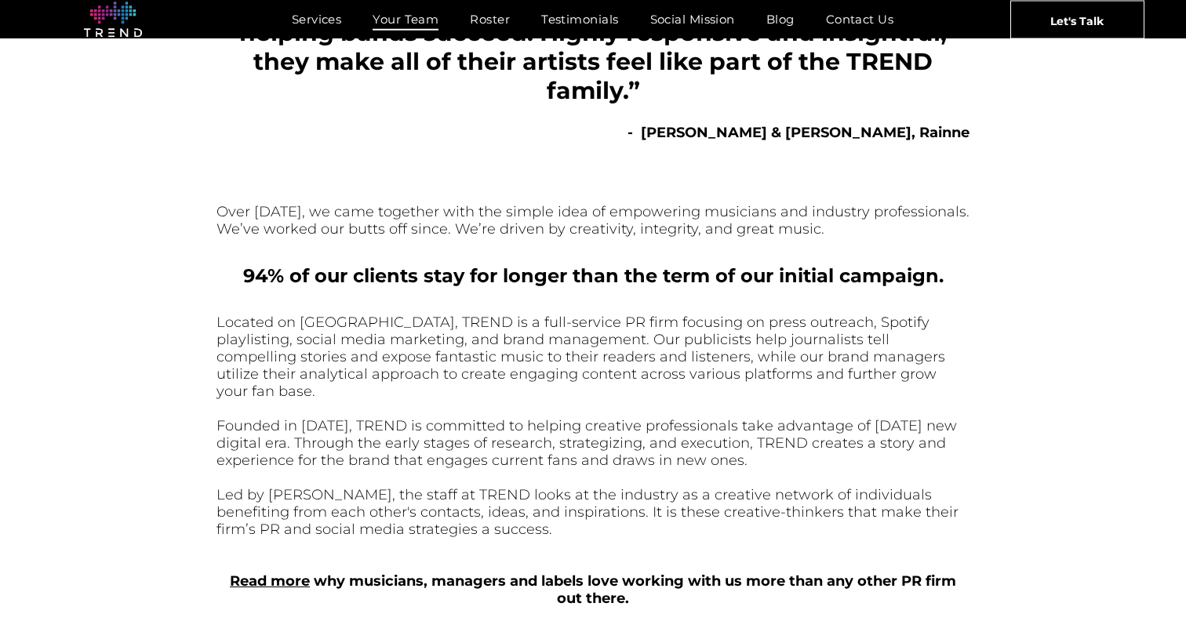
click at [741, 469] on div at bounding box center [592, 477] width 753 height 17
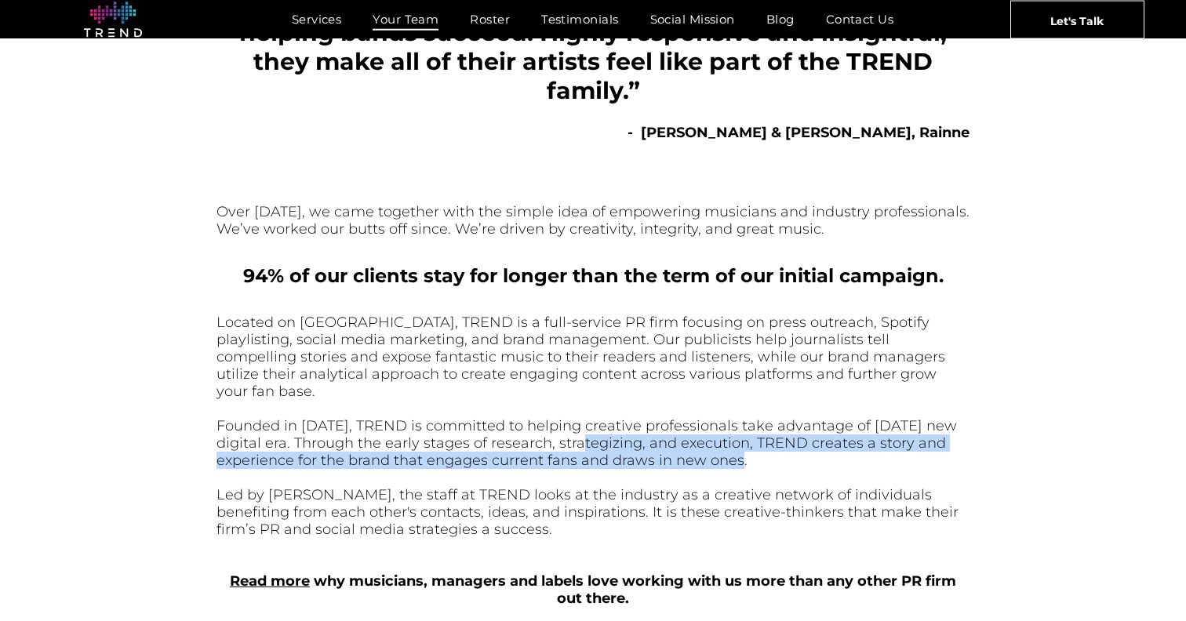
drag, startPoint x: 781, startPoint y: 442, endPoint x: 575, endPoint y: 427, distance: 206.8
click at [576, 427] on div "Founded in 2008, TREND is committed to helping creative professionals take adva…" at bounding box center [592, 443] width 753 height 52
click at [575, 427] on span "Founded in 2008, TREND is committed to helping creative professionals take adva…" at bounding box center [586, 443] width 740 height 52
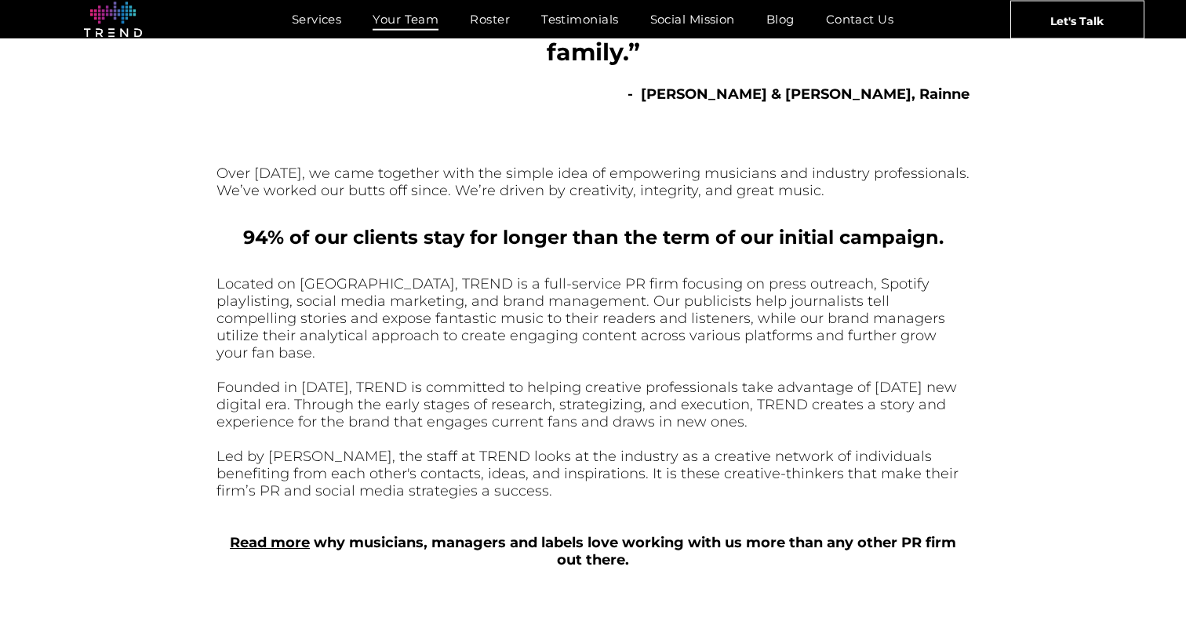
scroll to position [445, 0]
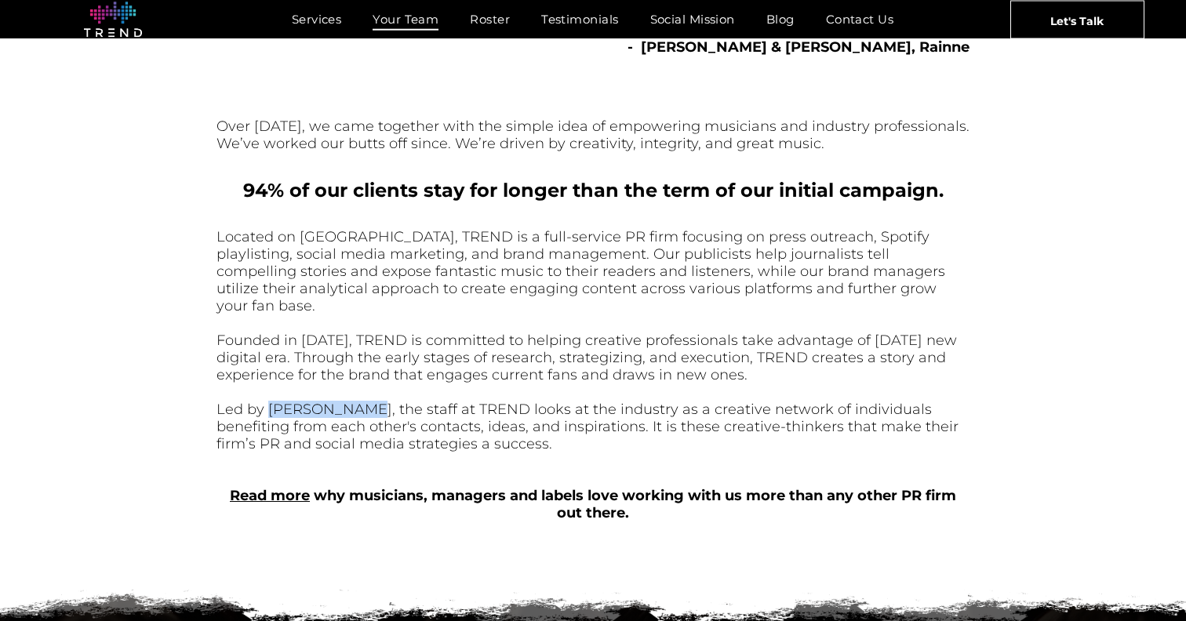
drag, startPoint x: 357, startPoint y: 393, endPoint x: 267, endPoint y: 393, distance: 90.2
click at [267, 401] on font "Led by Hunter Scott, the staff at TREND looks at the industry as a creative net…" at bounding box center [587, 427] width 742 height 52
copy font "Hunter Scott"
